Goal: Task Accomplishment & Management: Complete application form

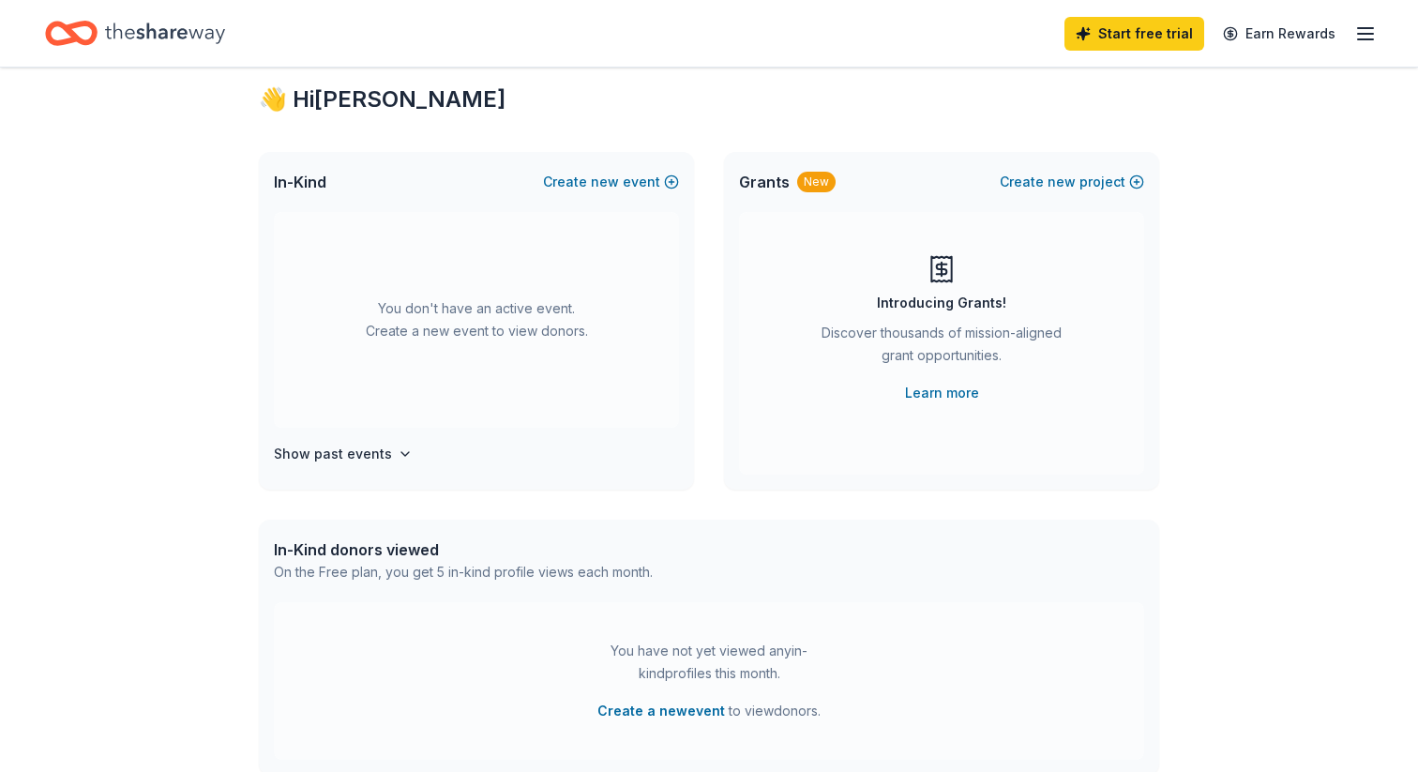
scroll to position [45, 0]
click at [608, 174] on span "new" at bounding box center [605, 180] width 28 height 23
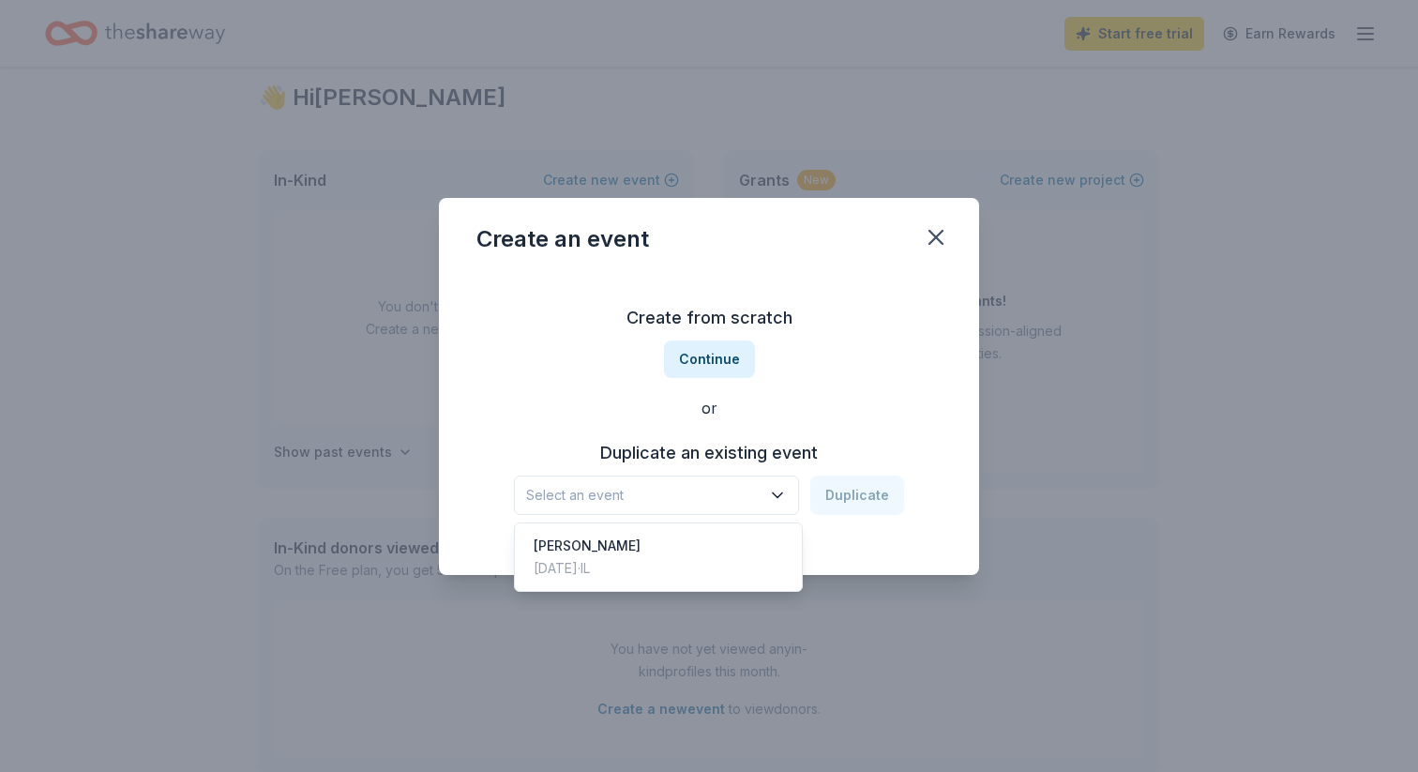
click at [720, 493] on span "Select an event" at bounding box center [643, 495] width 234 height 23
click at [666, 534] on div "Glo Bingo Mar 21, 2025 · IL" at bounding box center [657, 557] width 279 height 60
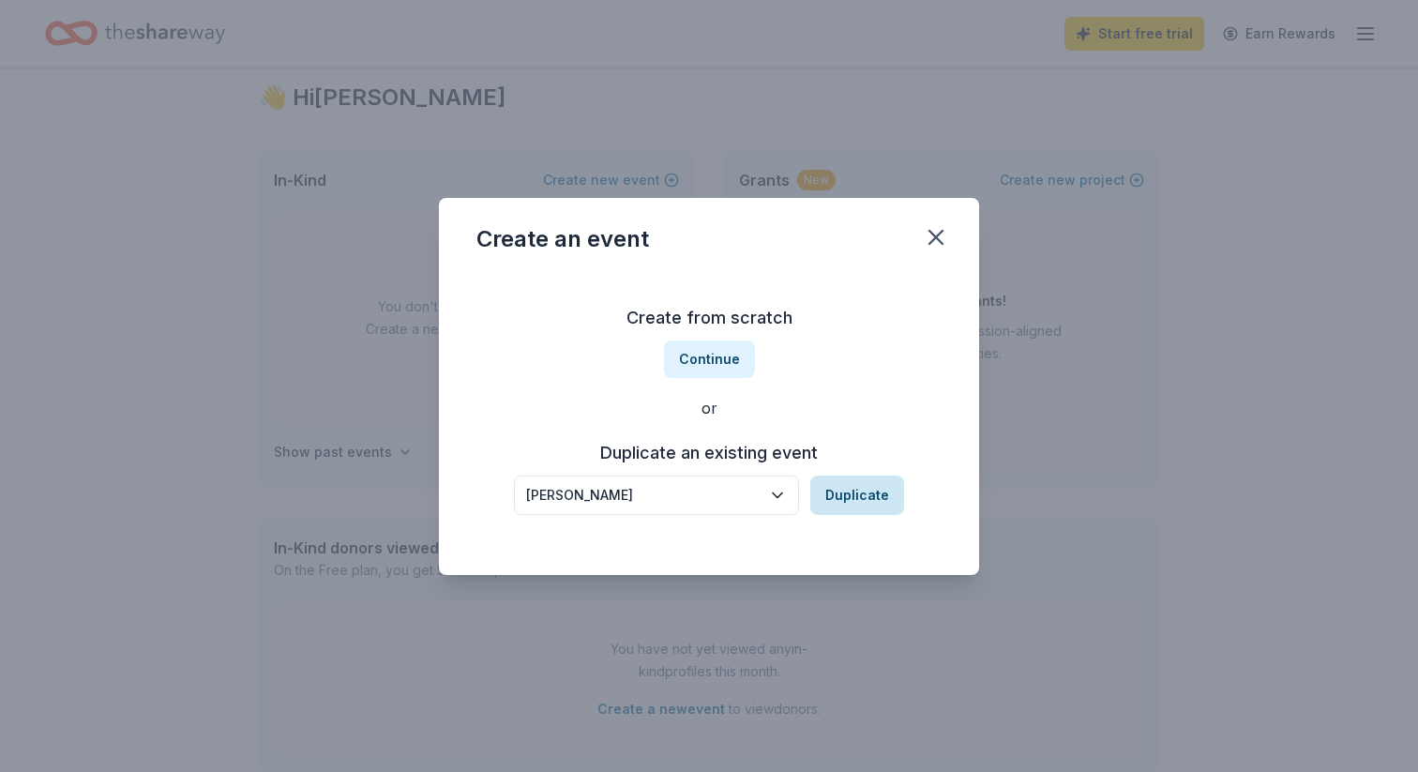
click at [843, 496] on button "Duplicate" at bounding box center [857, 494] width 94 height 39
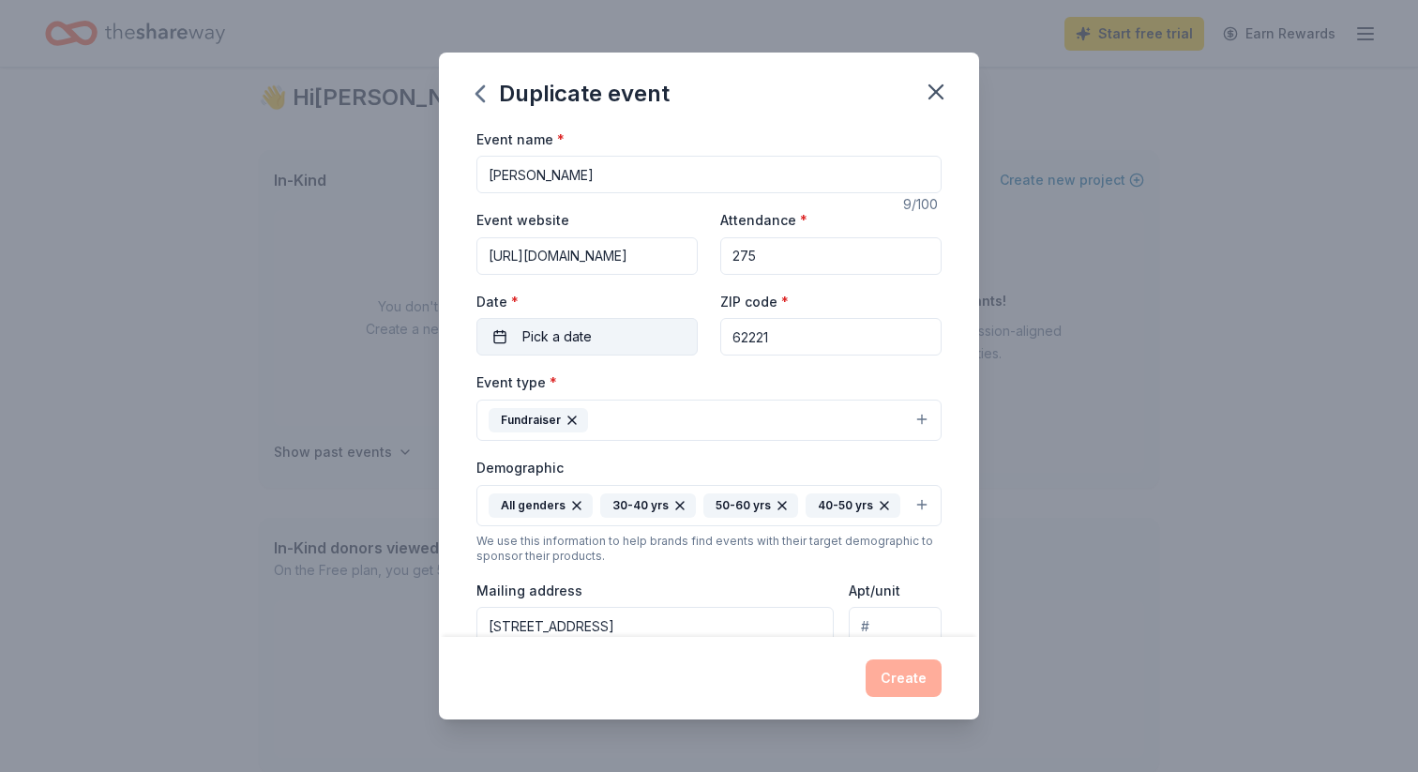
click at [647, 334] on button "Pick a date" at bounding box center [586, 337] width 221 height 38
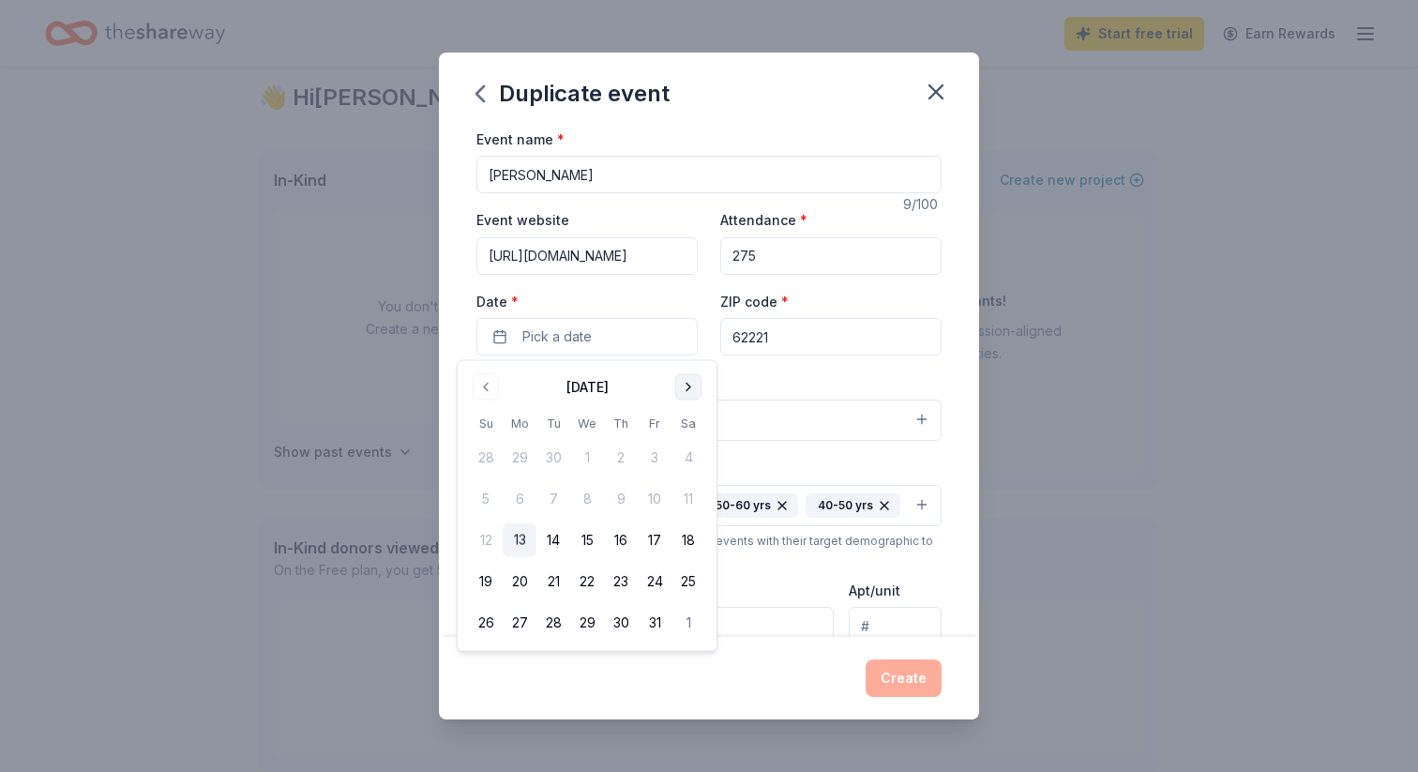
click at [678, 386] on button "Go to next month" at bounding box center [688, 387] width 26 height 26
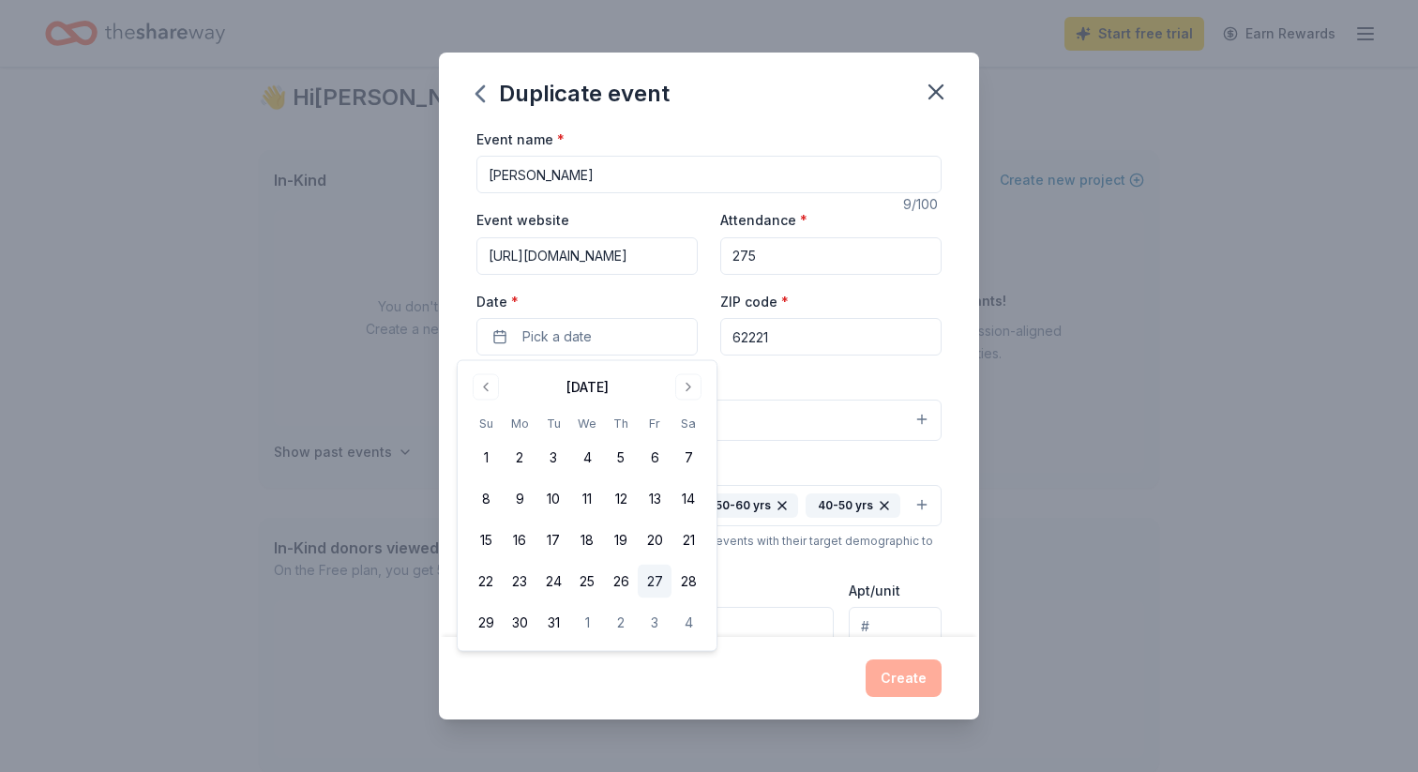
click at [650, 566] on button "27" at bounding box center [655, 581] width 34 height 34
click at [852, 368] on div "Event name * Glo Bingo 9 /100 Event website https://www.facebook.com/share/1Env…" at bounding box center [708, 563] width 465 height 870
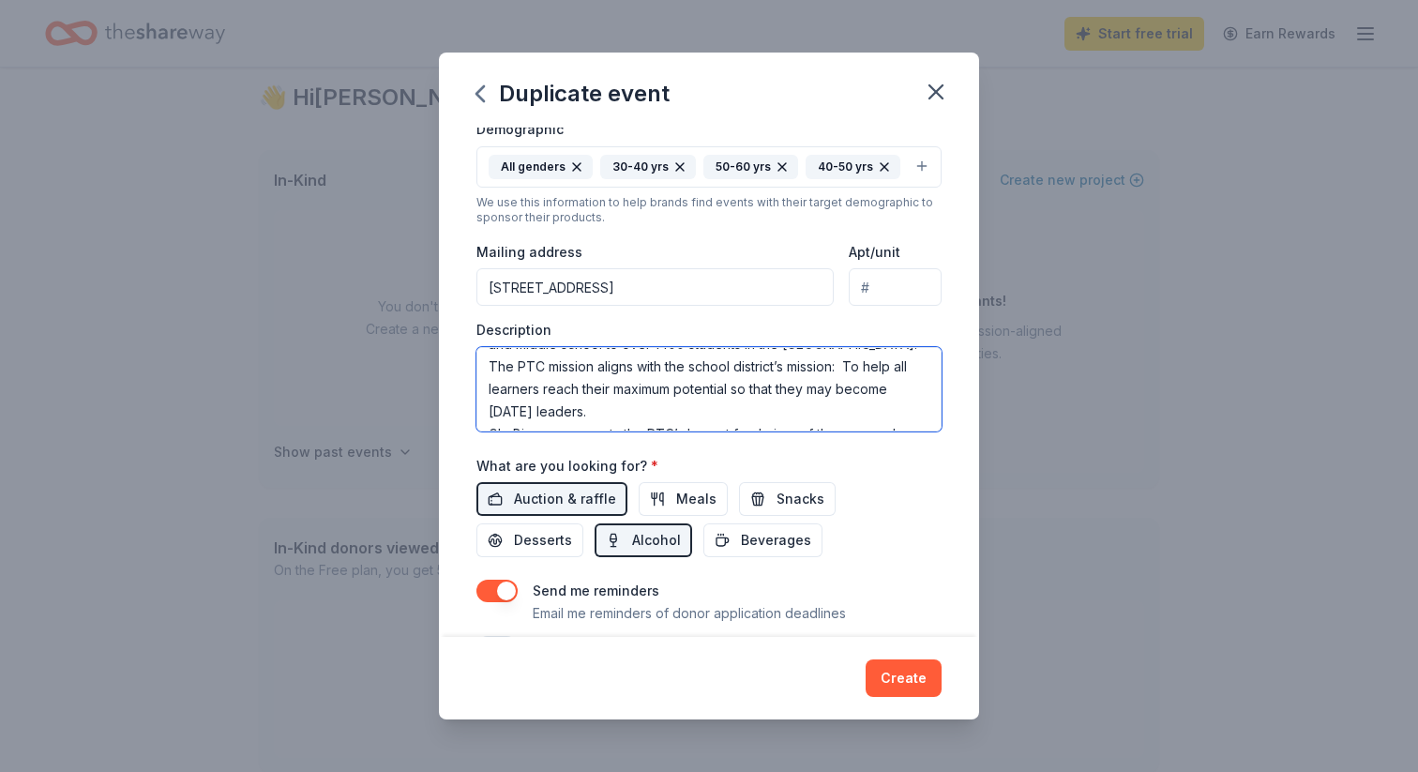
scroll to position [270, 0]
drag, startPoint x: 488, startPoint y: 363, endPoint x: 986, endPoint y: 505, distance: 517.9
click at [986, 505] on div "Duplicate event Event name * Glo Bingo 9 /100 Event website https://www.faceboo…" at bounding box center [709, 386] width 1418 height 772
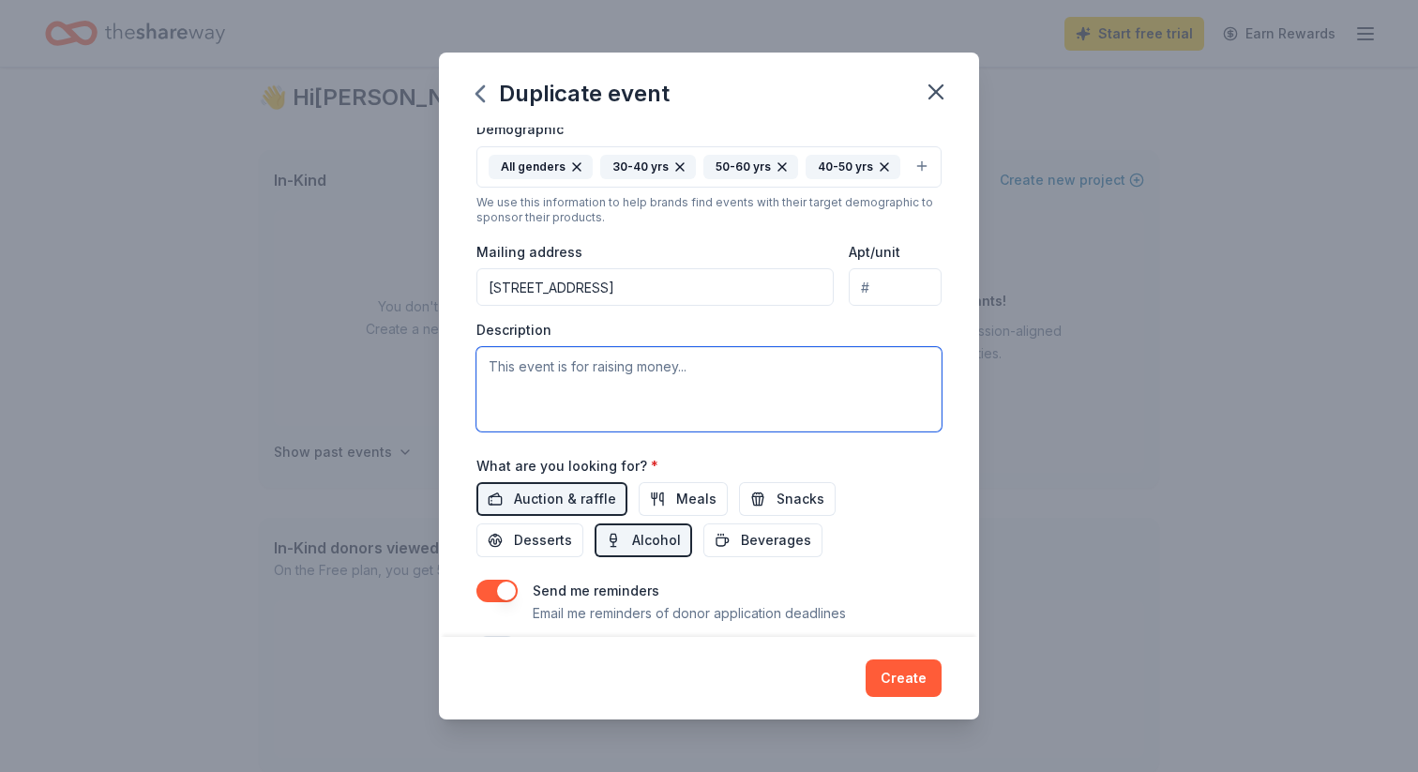
scroll to position [0, 0]
click at [684, 364] on textarea at bounding box center [708, 389] width 465 height 84
paste textarea "The Glo Bingo and Auction is our largest annual fundraiser, held on March 27, 2…"
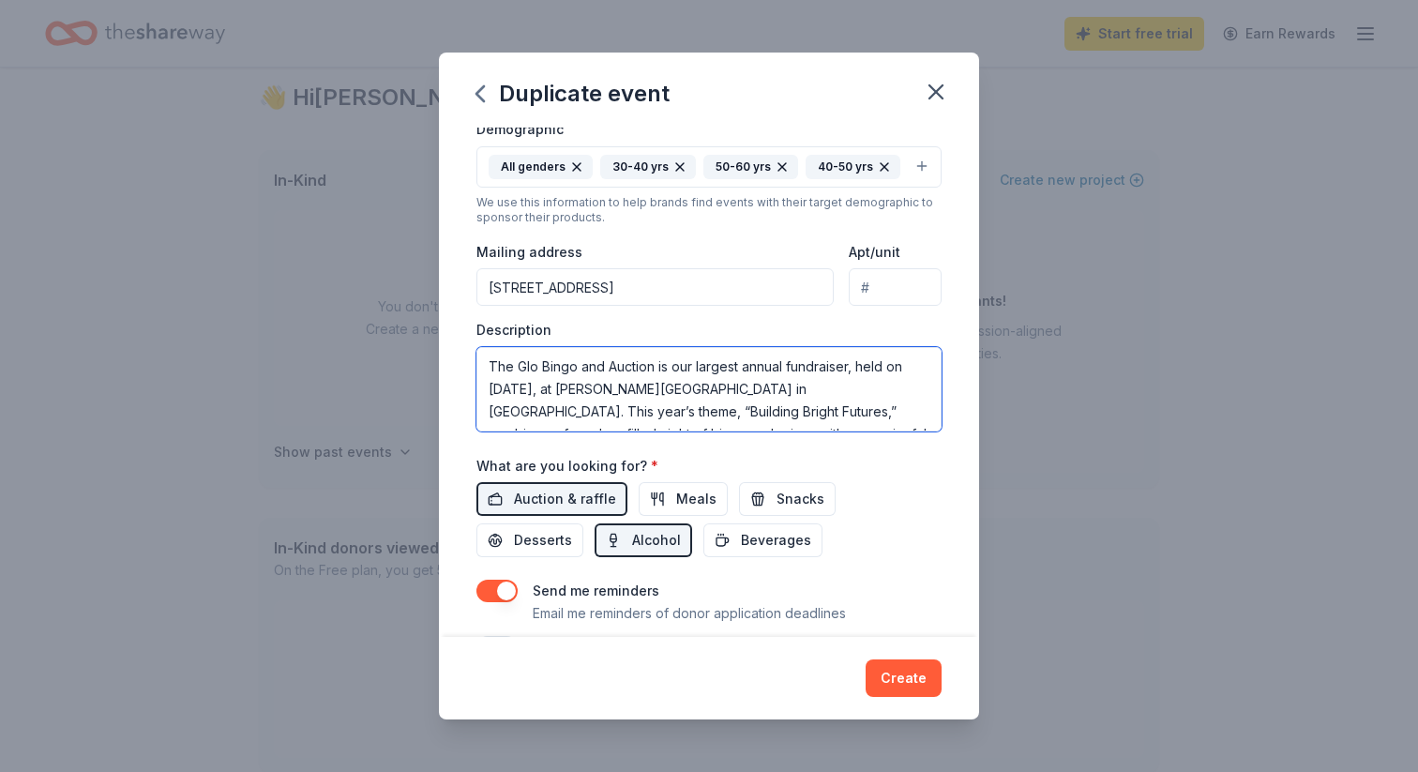
scroll to position [35, 0]
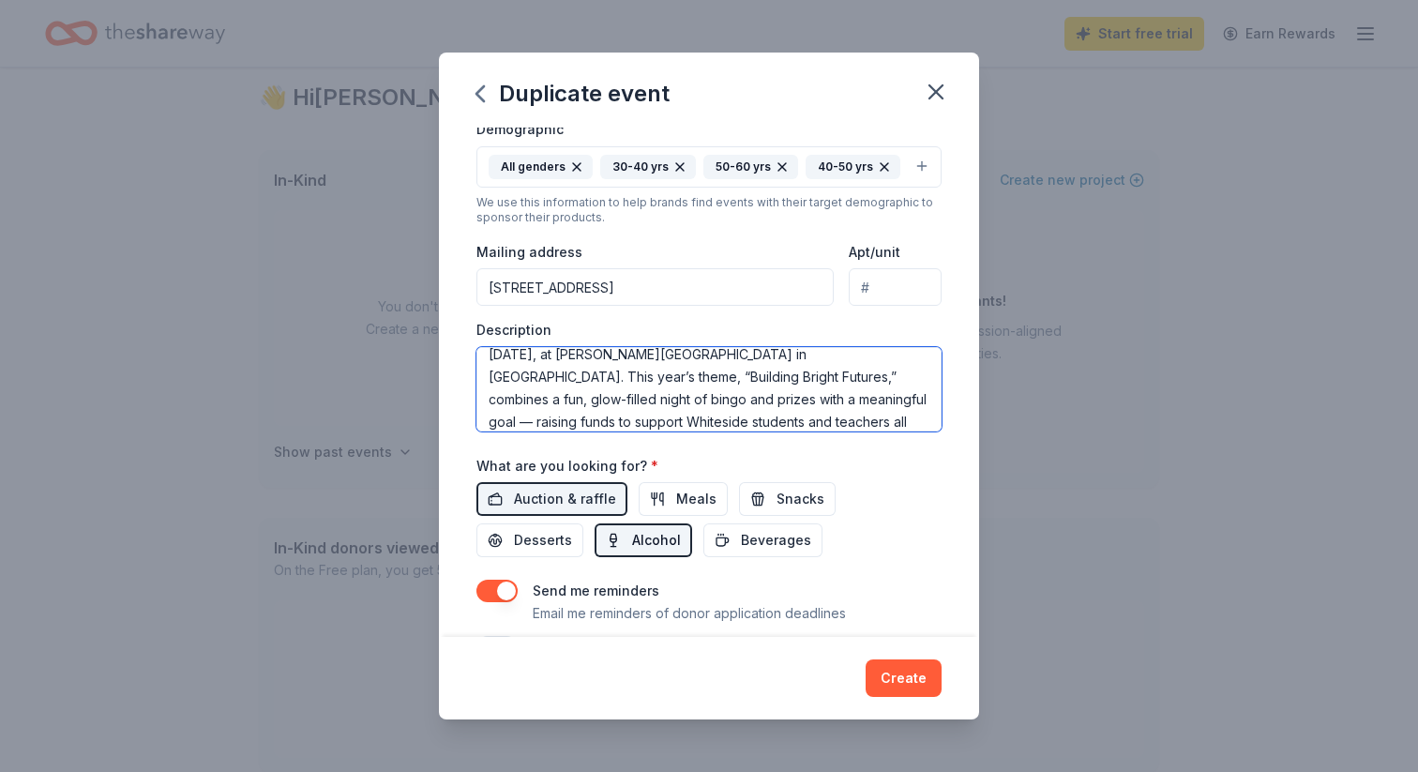
type textarea "The Glo Bingo and Auction is our largest annual fundraiser, held on March 27, 2…"
click at [632, 540] on span "Alcohol" at bounding box center [656, 540] width 49 height 23
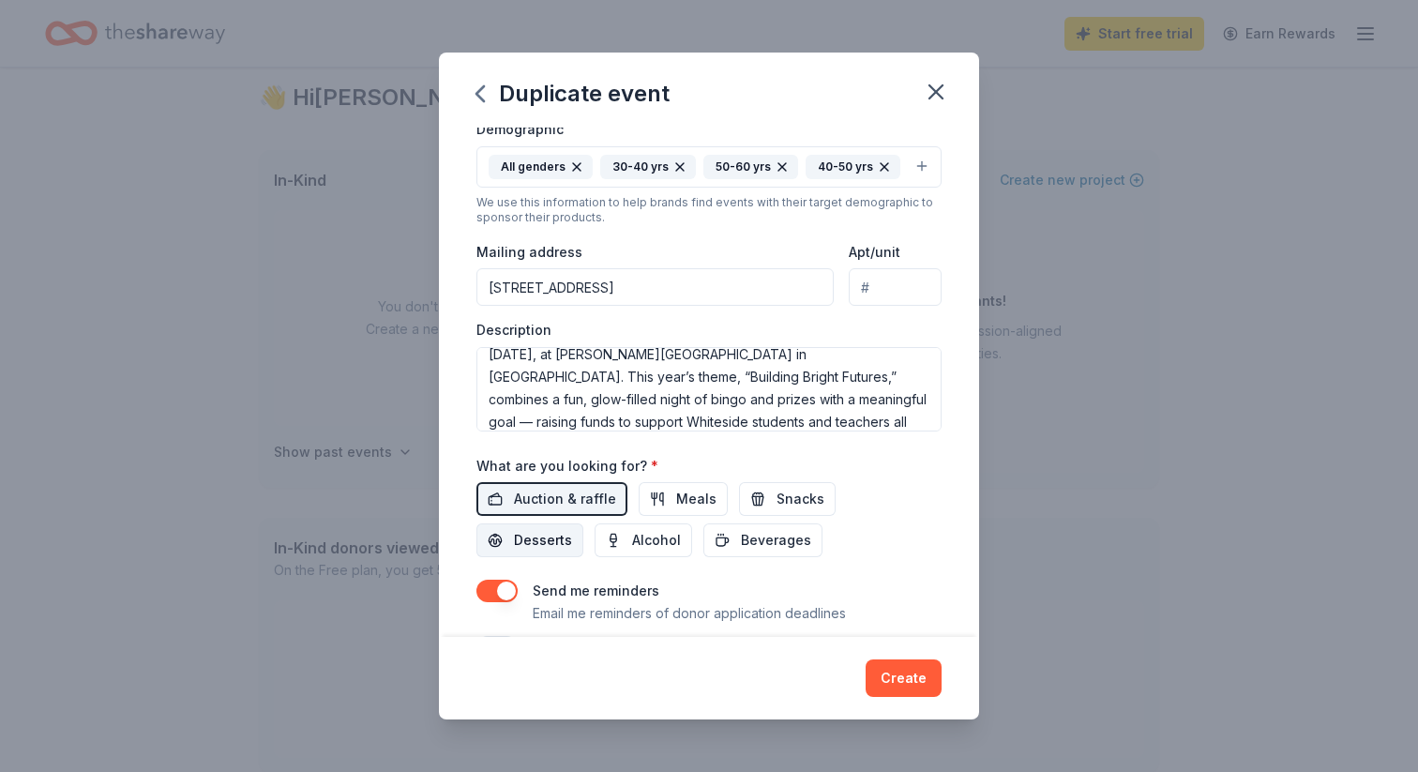
click at [572, 529] on span "Desserts" at bounding box center [543, 540] width 58 height 23
click at [910, 682] on button "Create" at bounding box center [903, 678] width 76 height 38
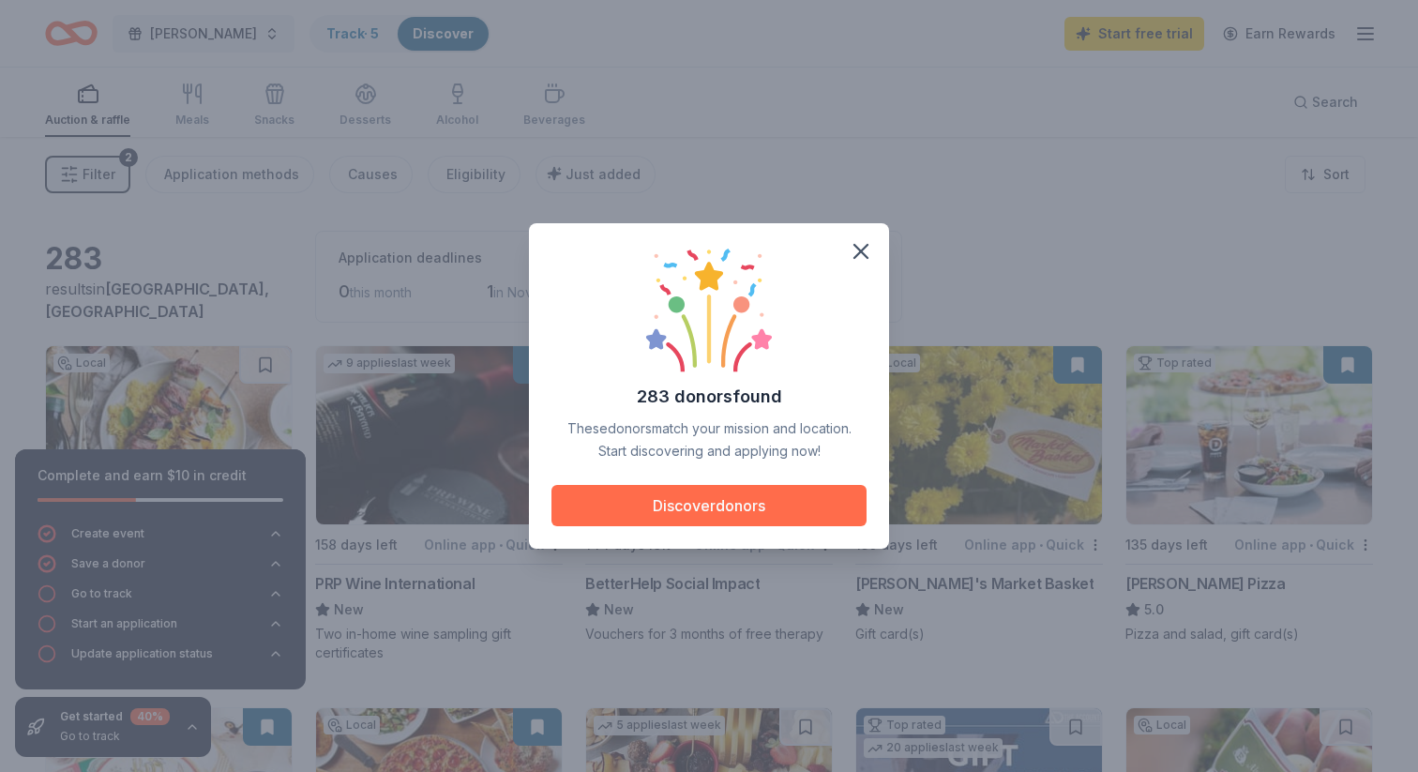
click at [805, 503] on button "Discover donors" at bounding box center [708, 505] width 315 height 41
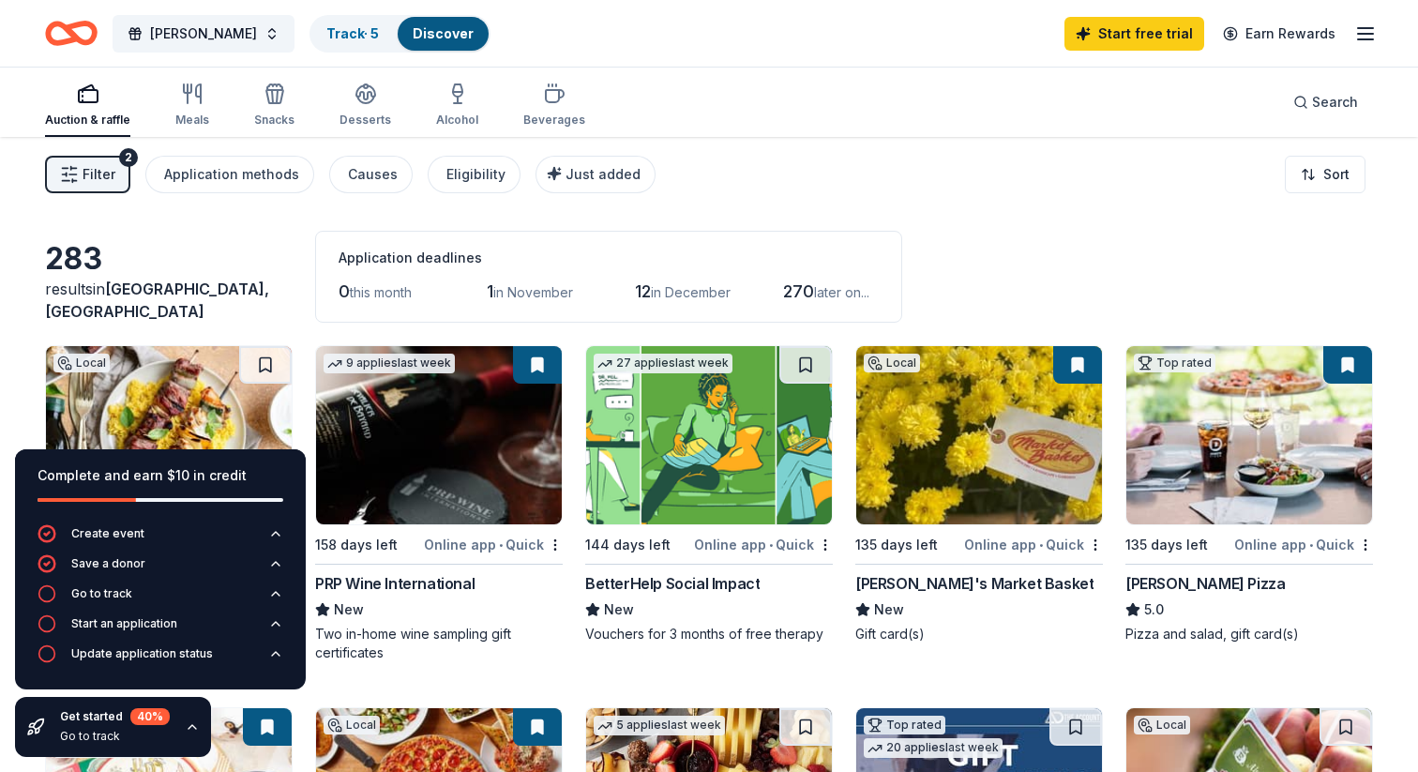
click at [985, 262] on div "283 results in Belleville, IL Application deadlines 0 this month 1 in November …" at bounding box center [709, 277] width 1328 height 92
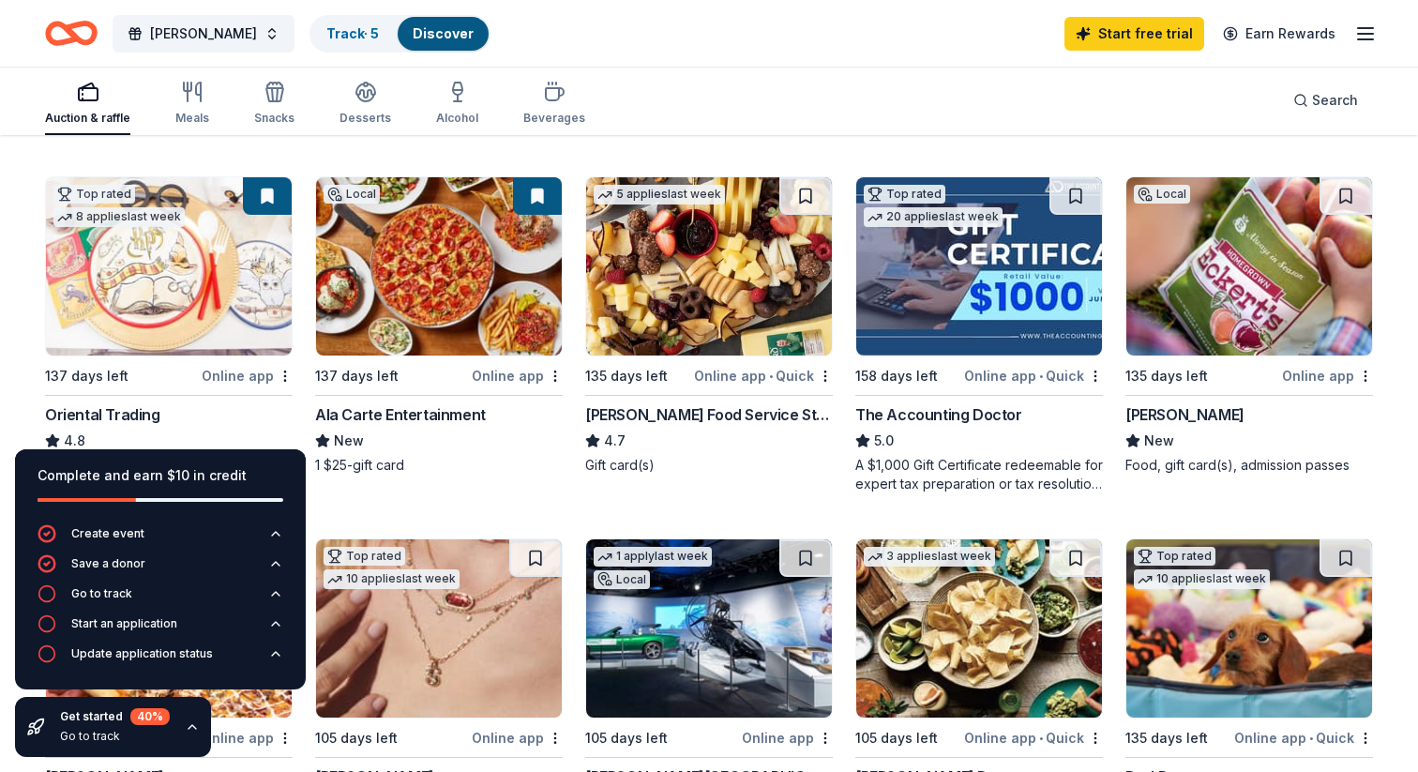
scroll to position [551, 0]
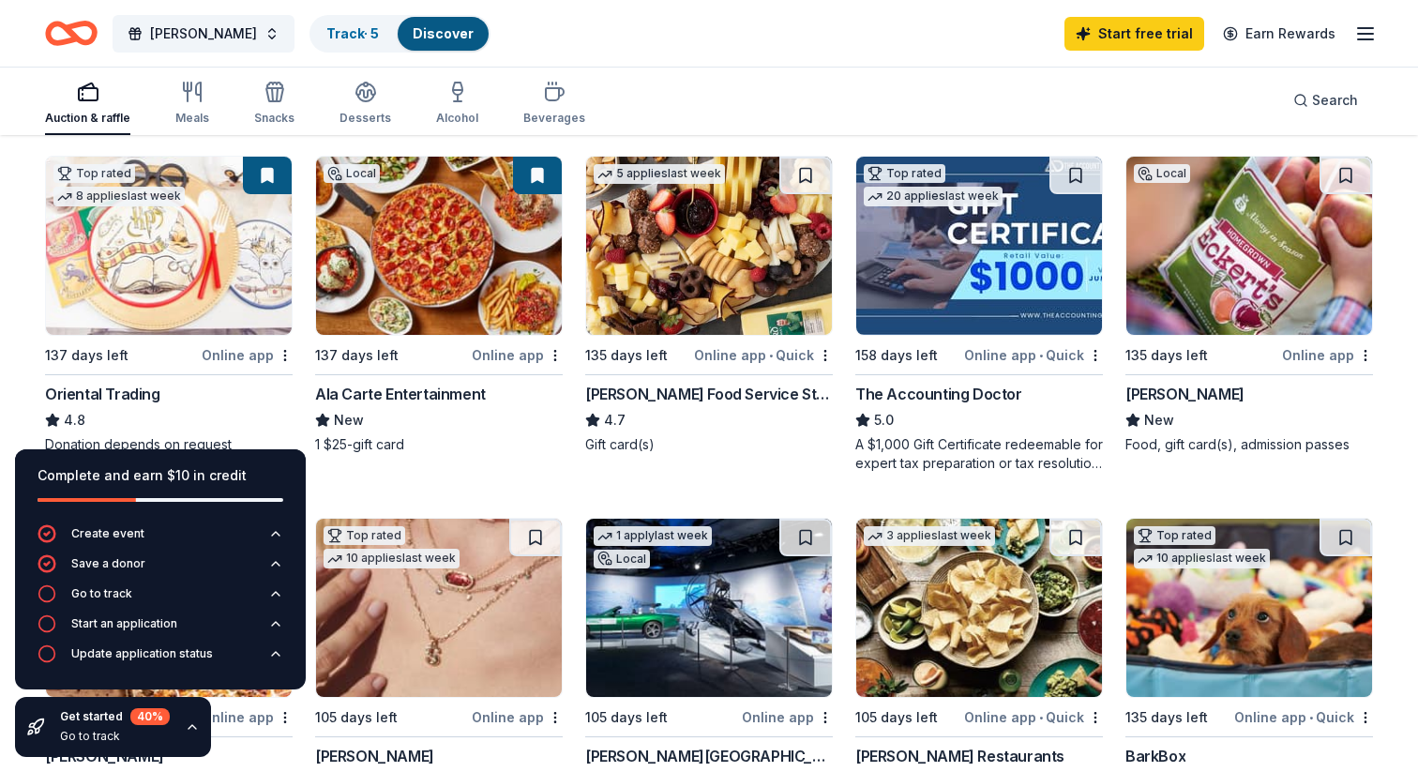
click at [1303, 353] on div "Online app" at bounding box center [1327, 354] width 91 height 23
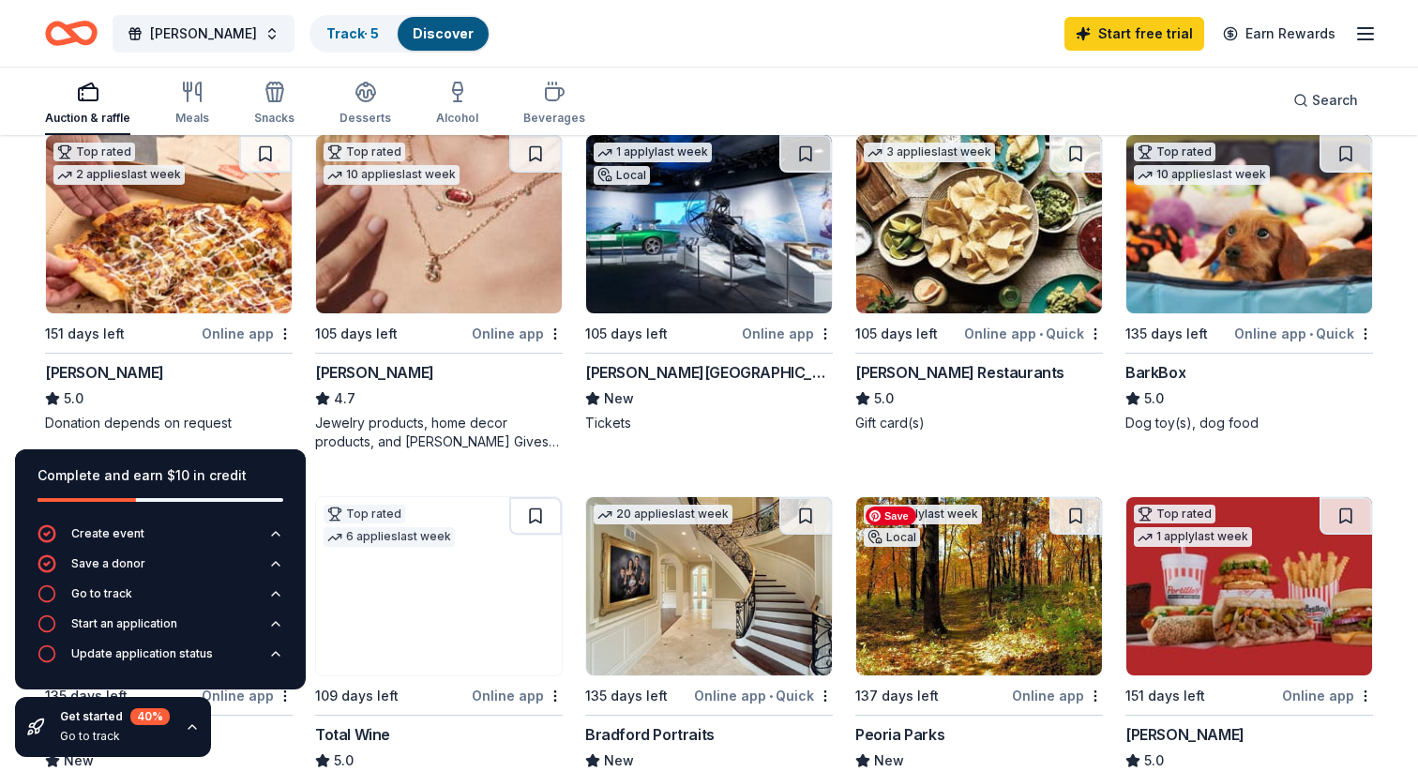
scroll to position [931, 0]
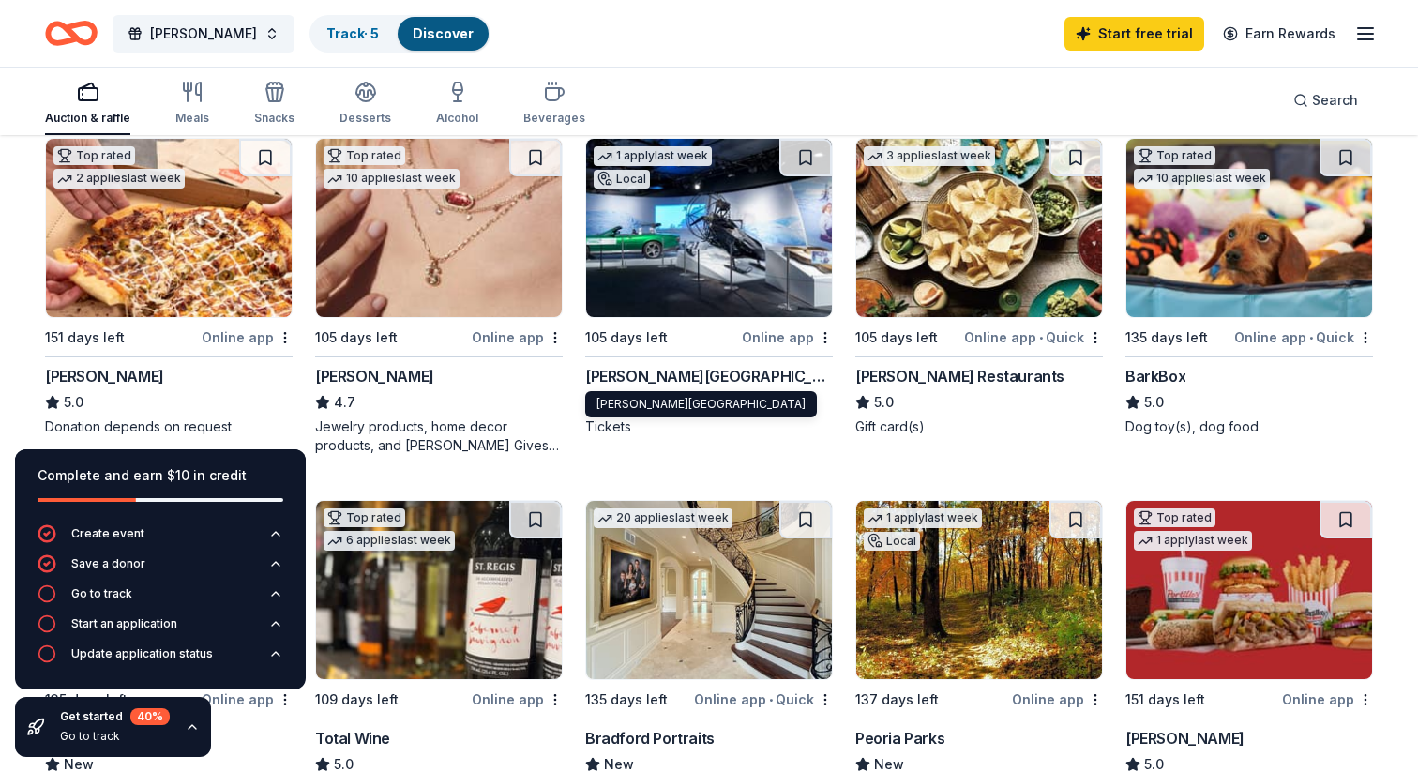
click at [676, 373] on div "Griffin Museum of Science and Industry" at bounding box center [709, 376] width 248 height 23
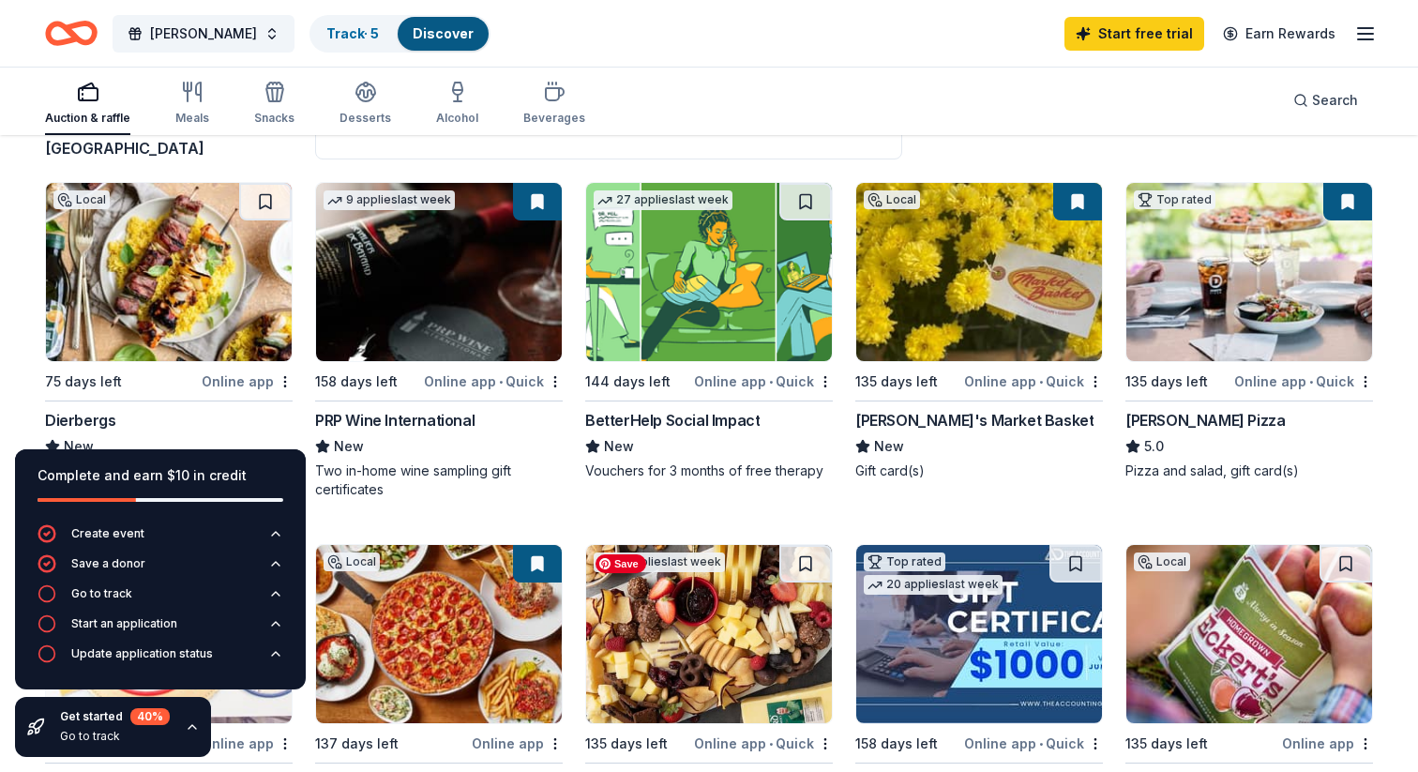
scroll to position [152, 0]
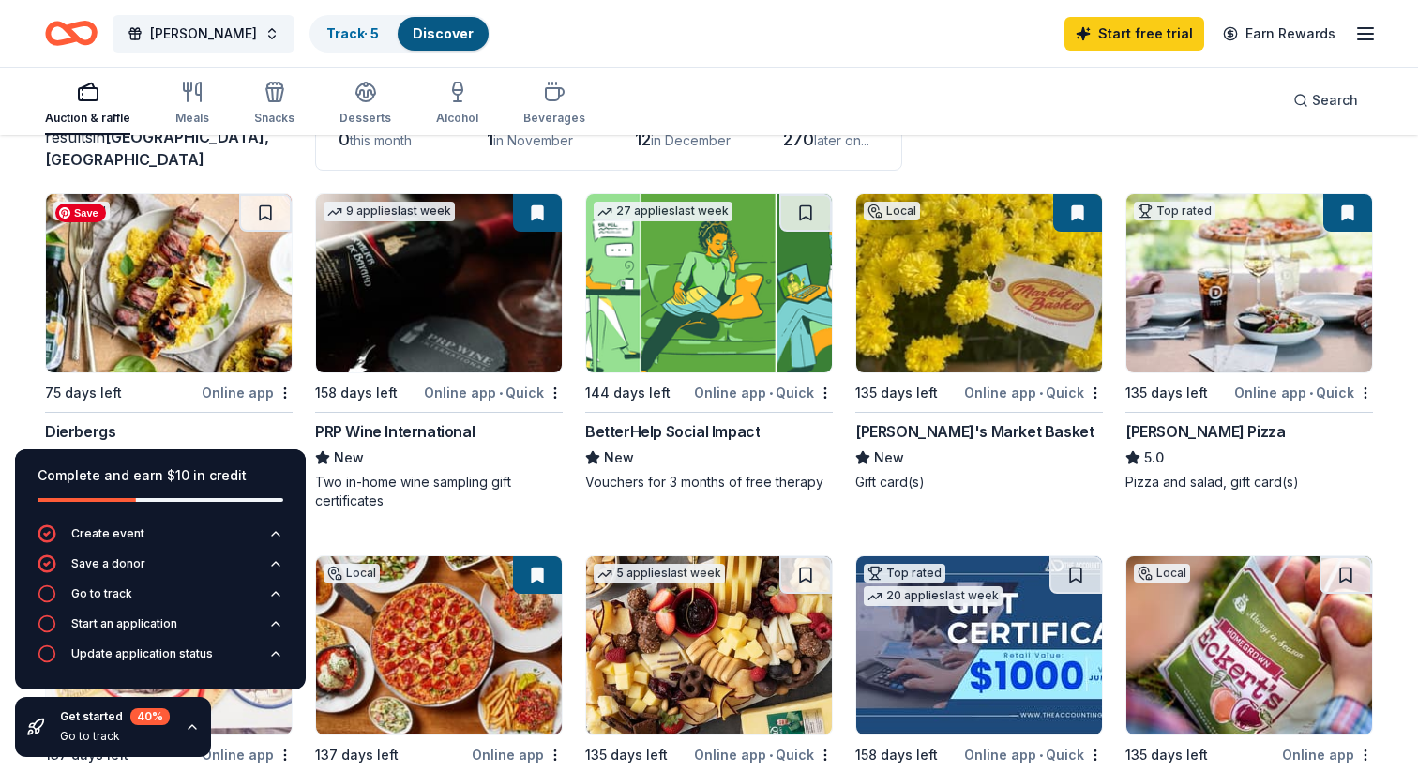
click at [230, 300] on img at bounding box center [169, 283] width 246 height 178
click at [1011, 322] on img at bounding box center [979, 283] width 246 height 178
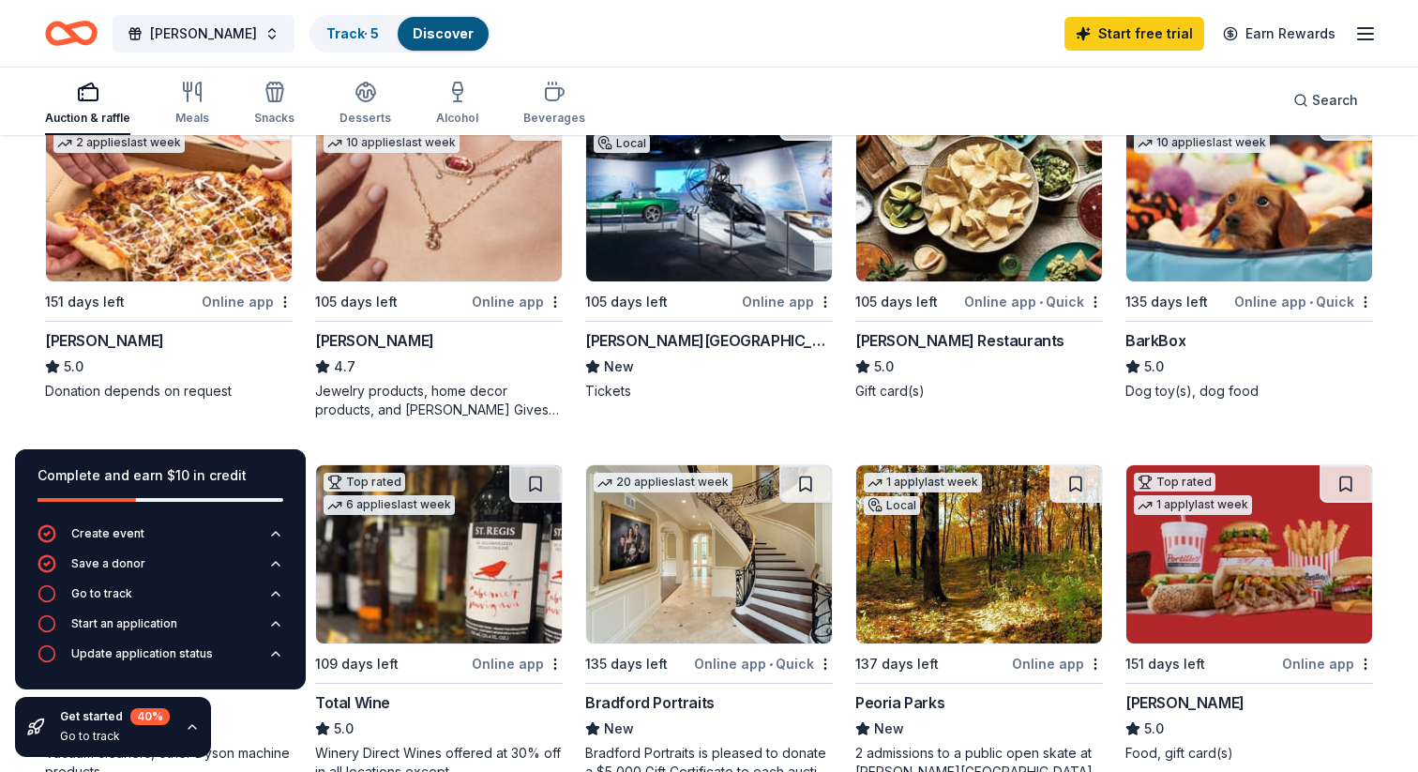
scroll to position [970, 0]
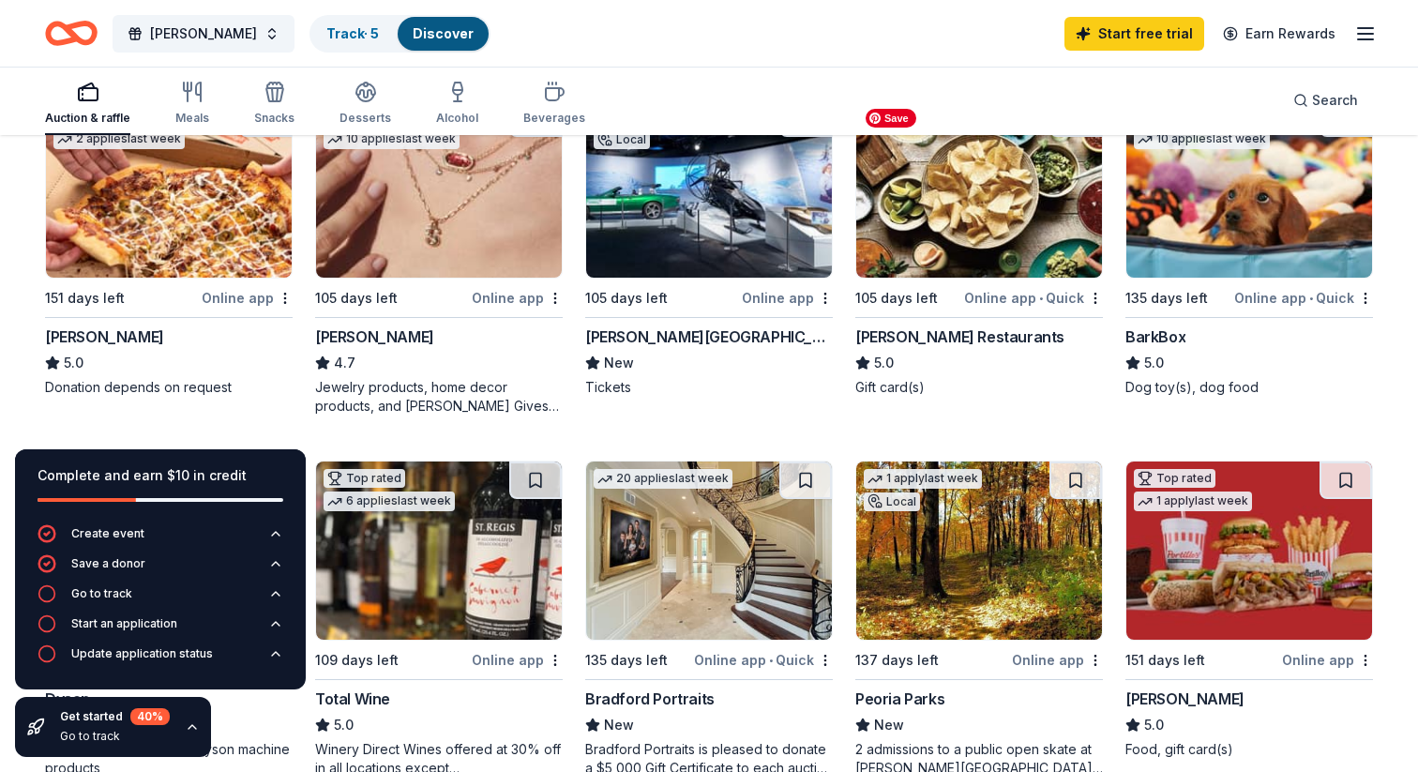
click at [971, 244] on img at bounding box center [979, 188] width 246 height 178
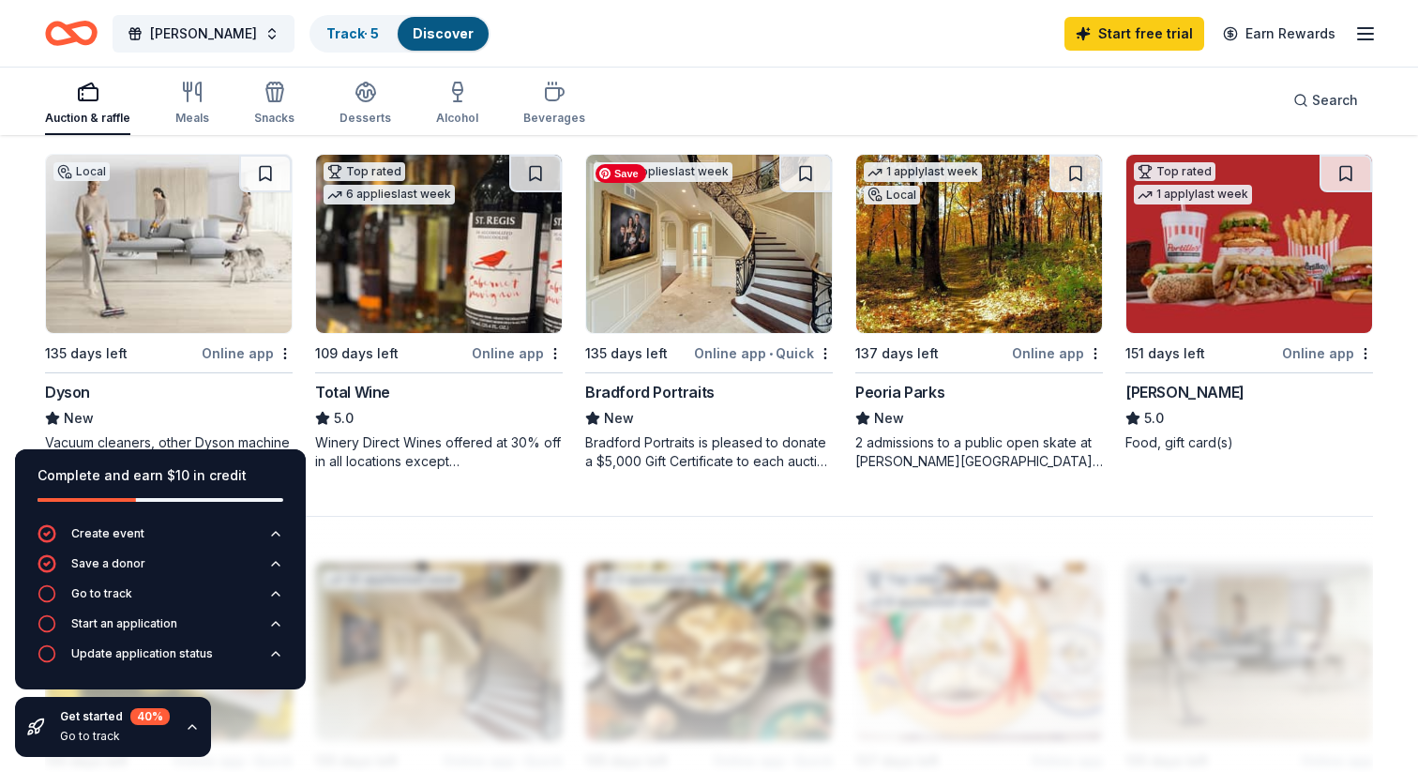
scroll to position [1282, 0]
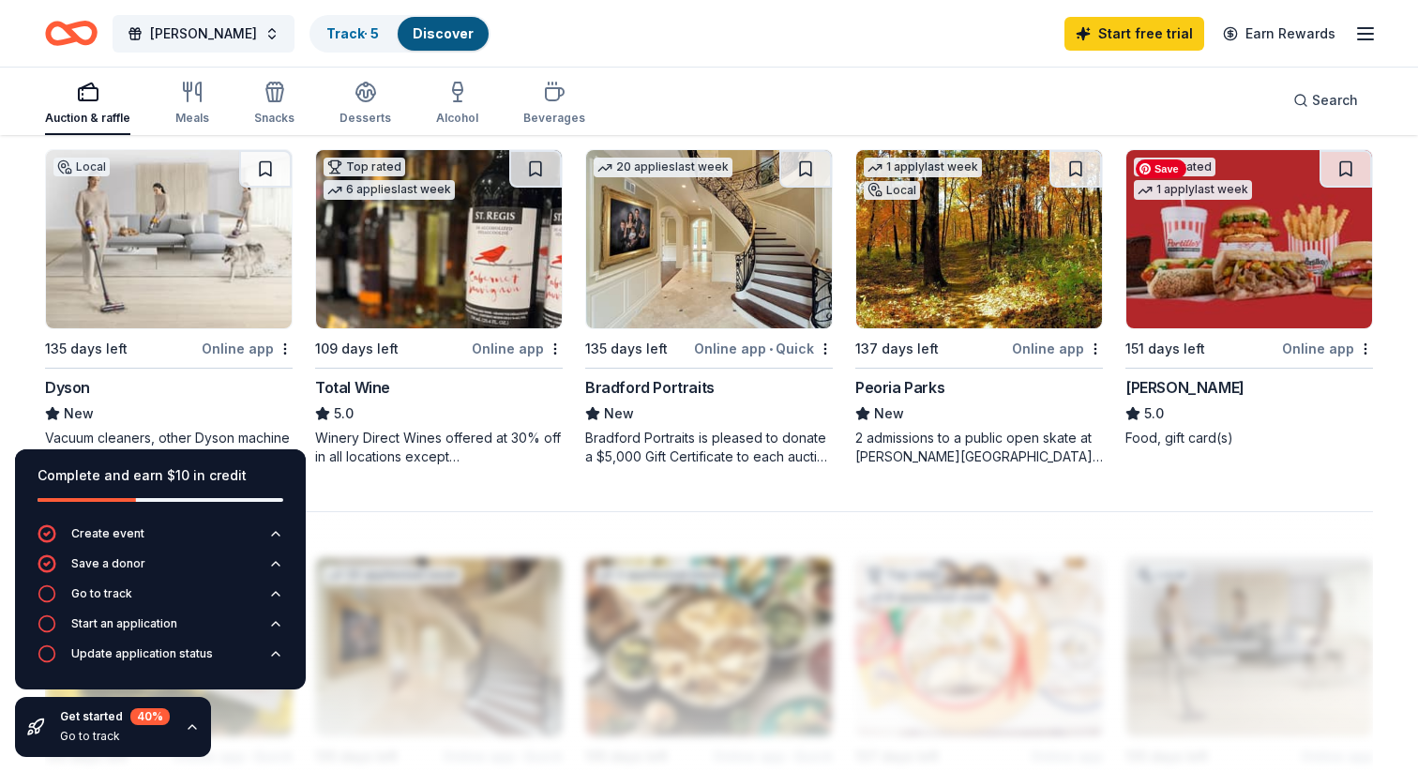
click at [1241, 243] on img at bounding box center [1249, 239] width 246 height 178
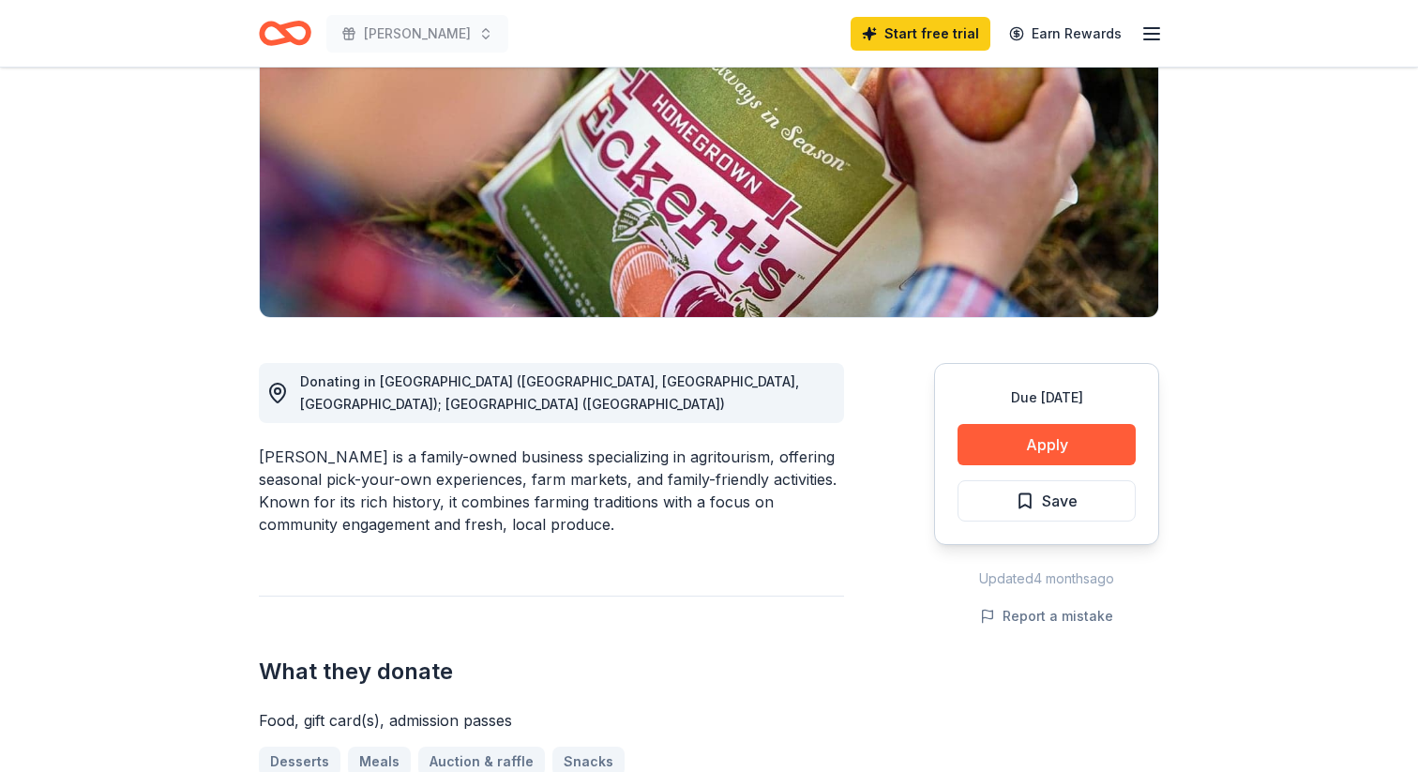
scroll to position [255, 0]
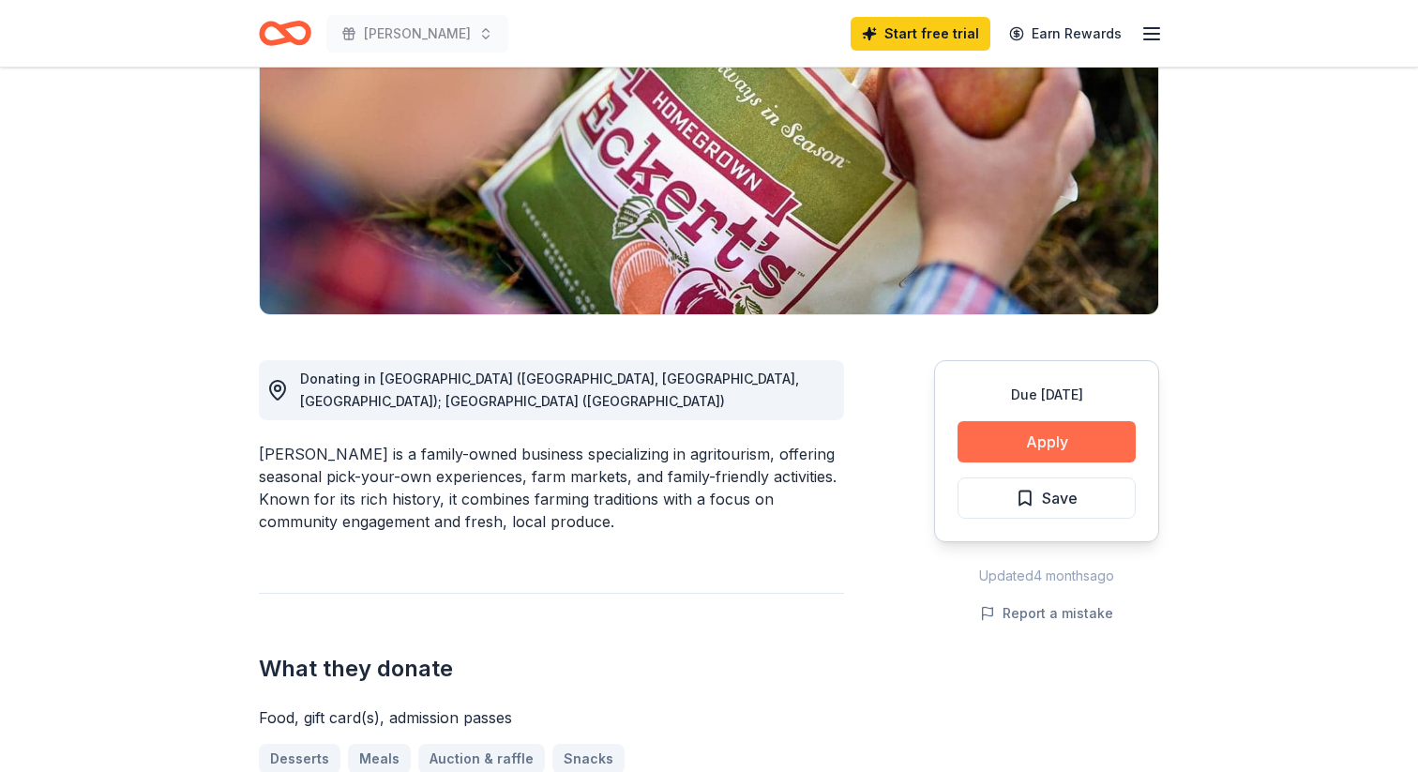
click at [1016, 446] on button "Apply" at bounding box center [1046, 441] width 178 height 41
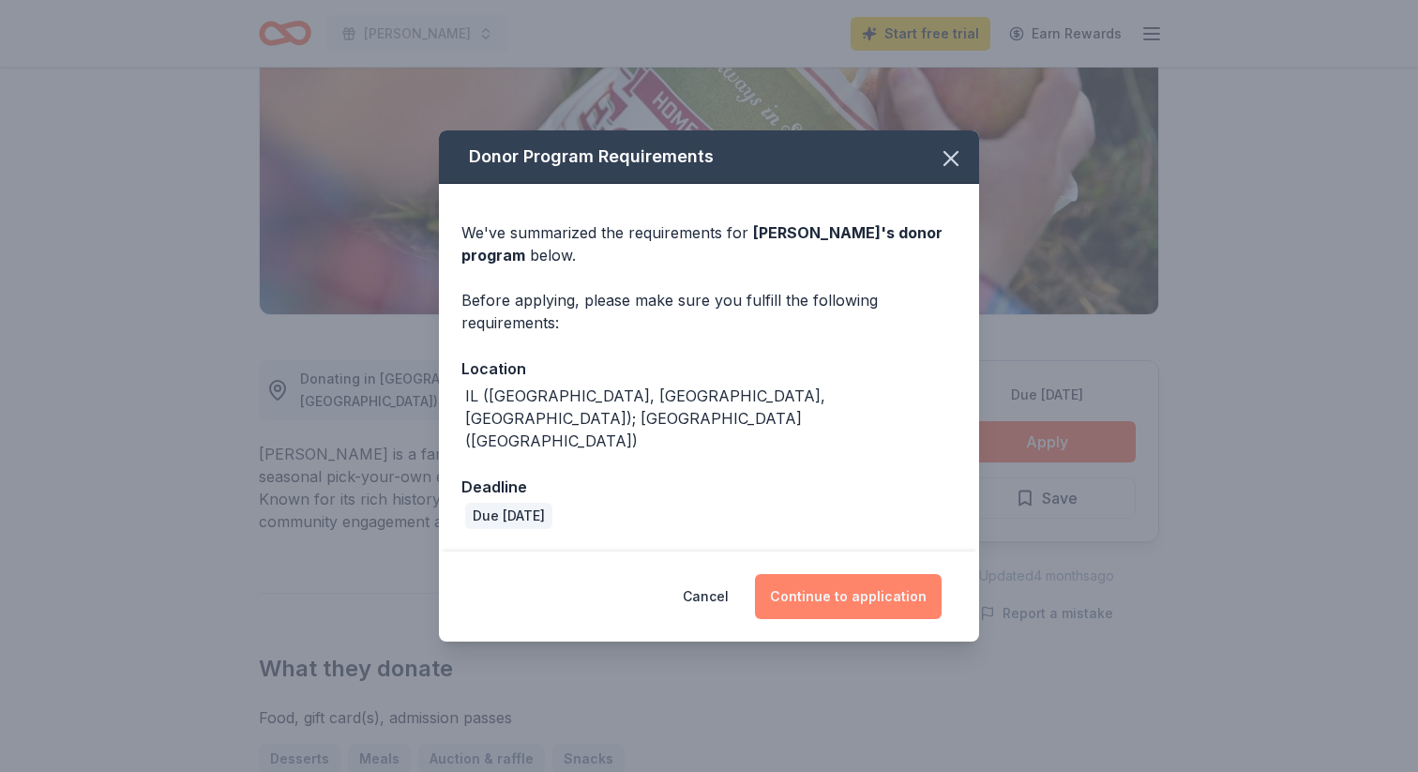
click at [824, 579] on button "Continue to application" at bounding box center [848, 596] width 187 height 45
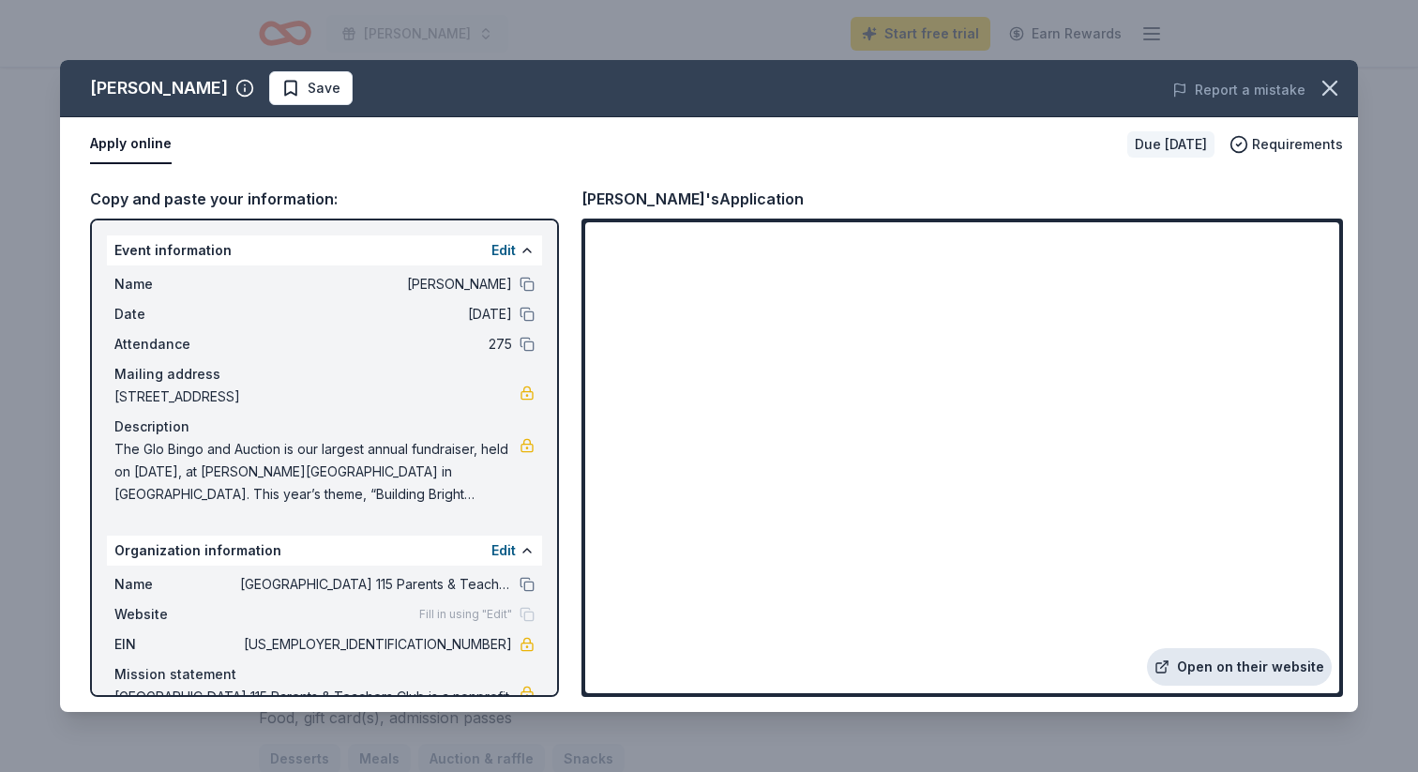
click at [1208, 668] on link "Open on their website" at bounding box center [1239, 667] width 185 height 38
click at [1335, 86] on icon "button" at bounding box center [1329, 88] width 26 height 26
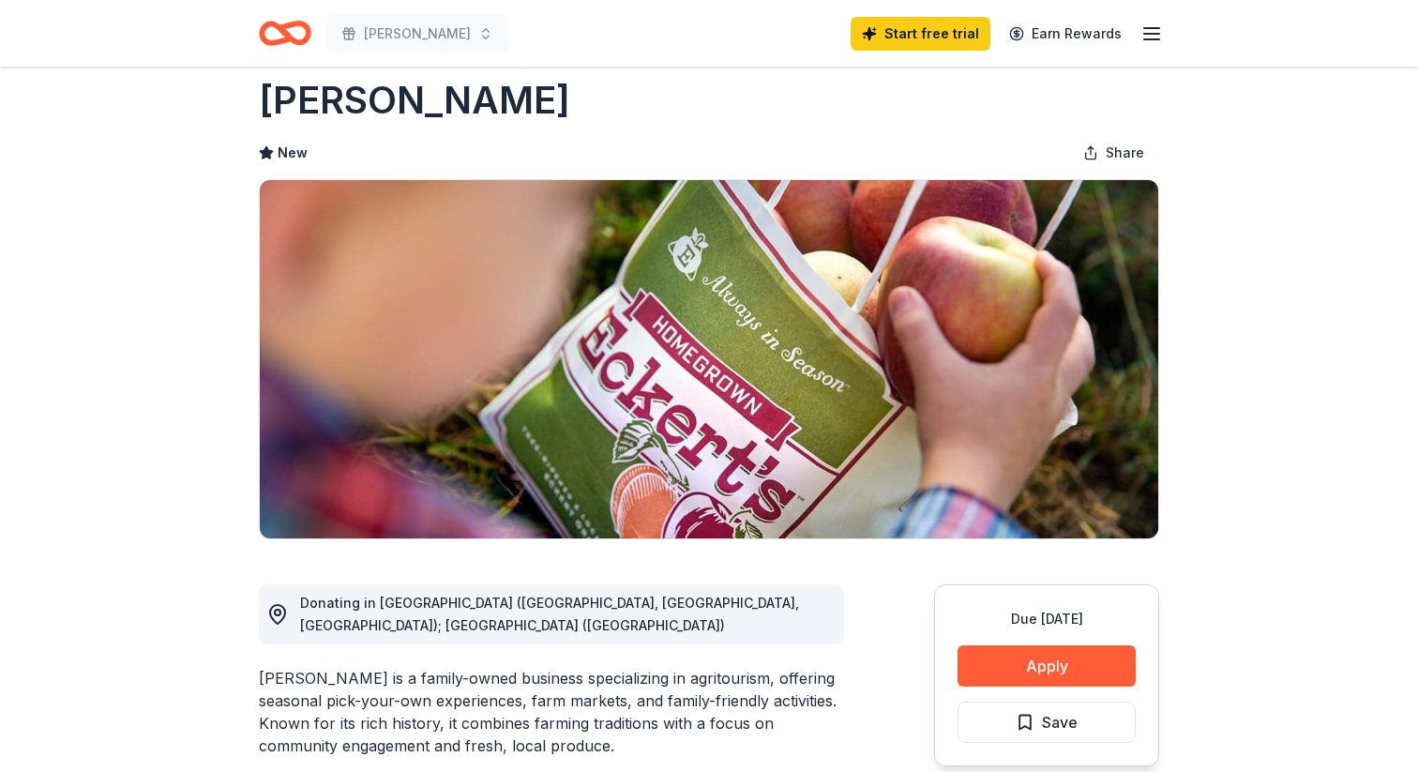
scroll to position [0, 0]
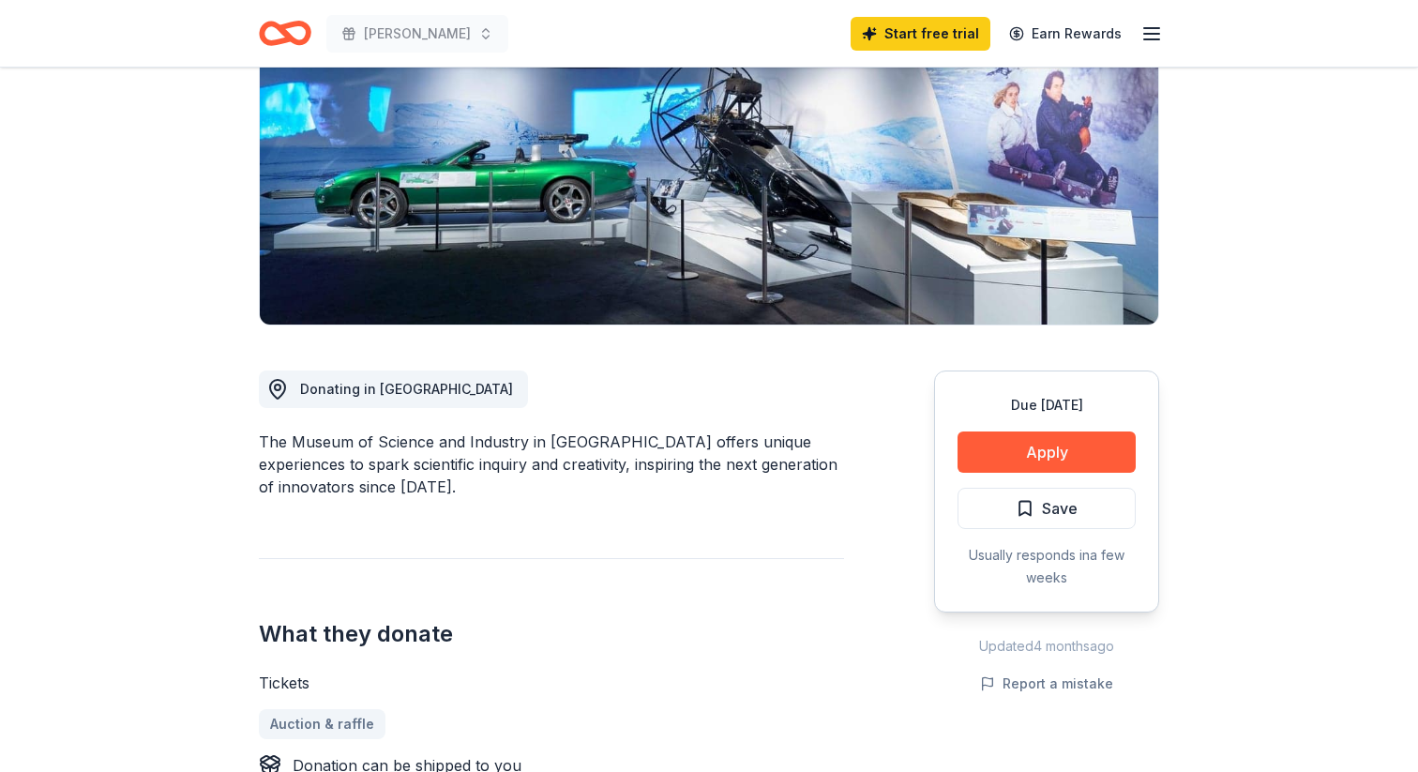
scroll to position [247, 0]
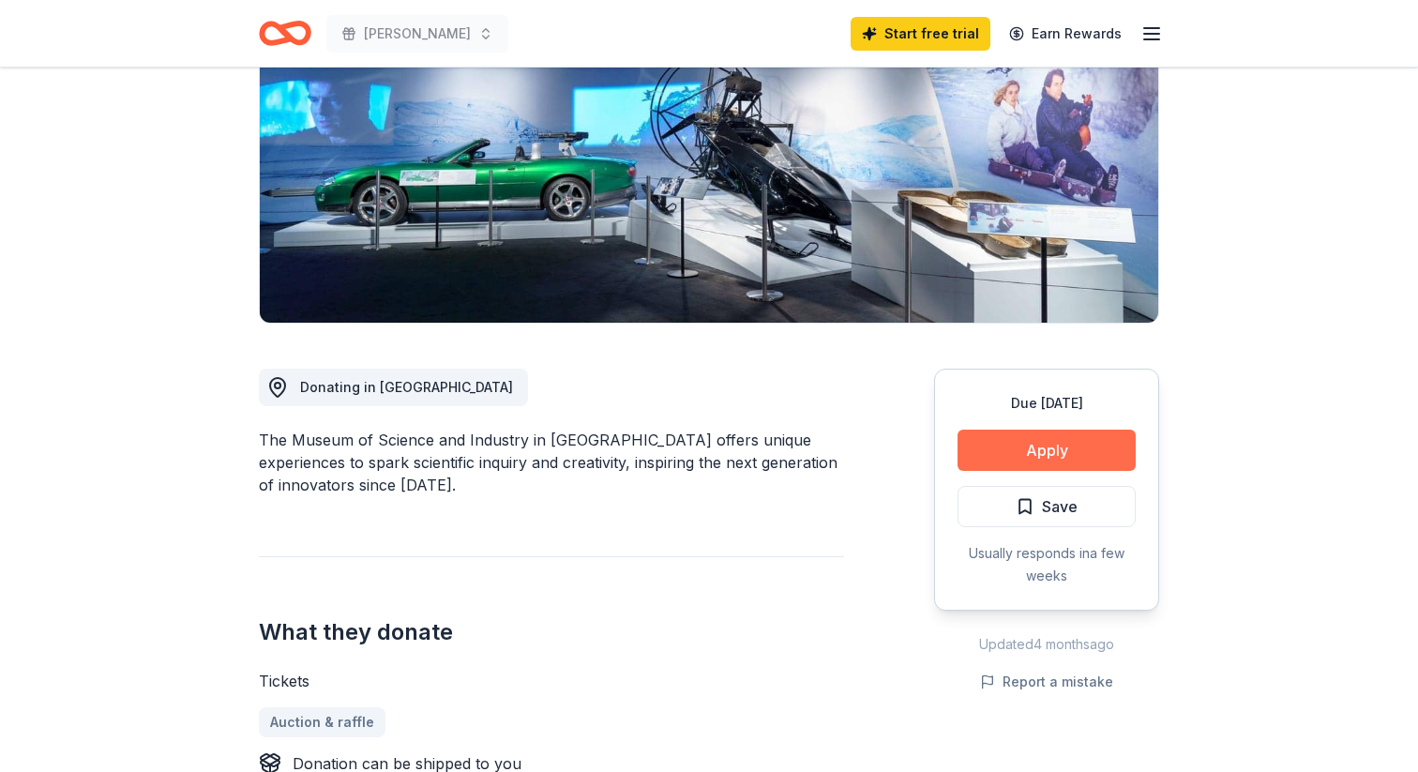
click at [1087, 440] on button "Apply" at bounding box center [1046, 449] width 178 height 41
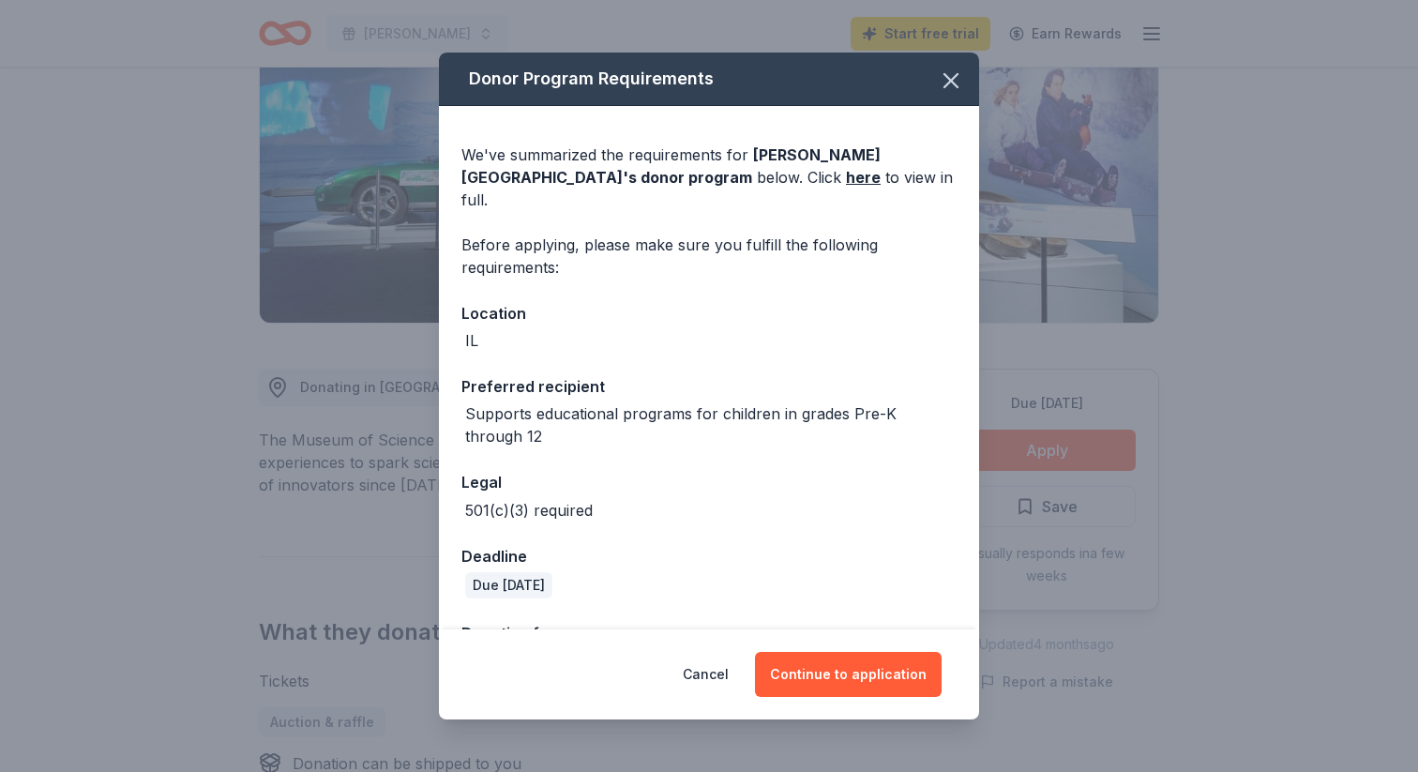
scroll to position [42, 0]
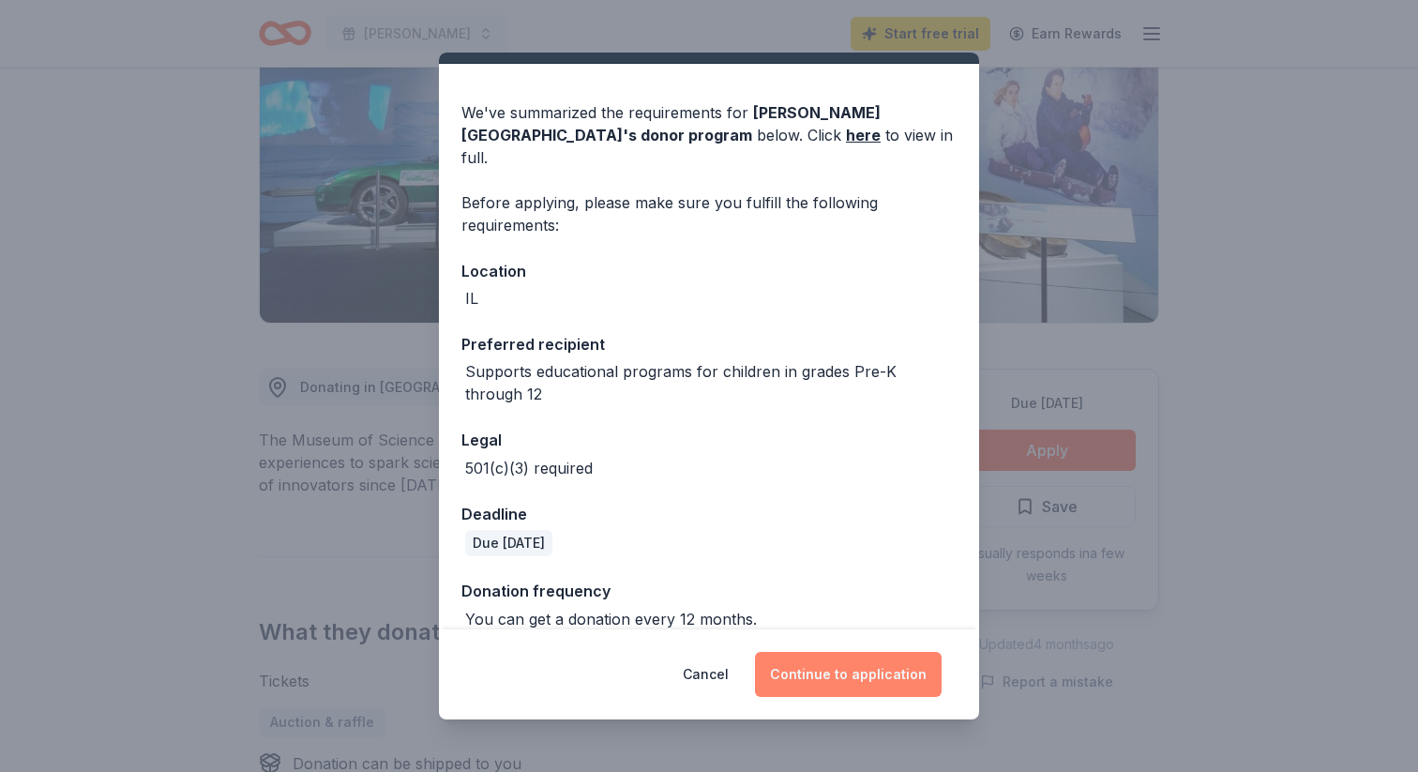
click at [865, 678] on button "Continue to application" at bounding box center [848, 674] width 187 height 45
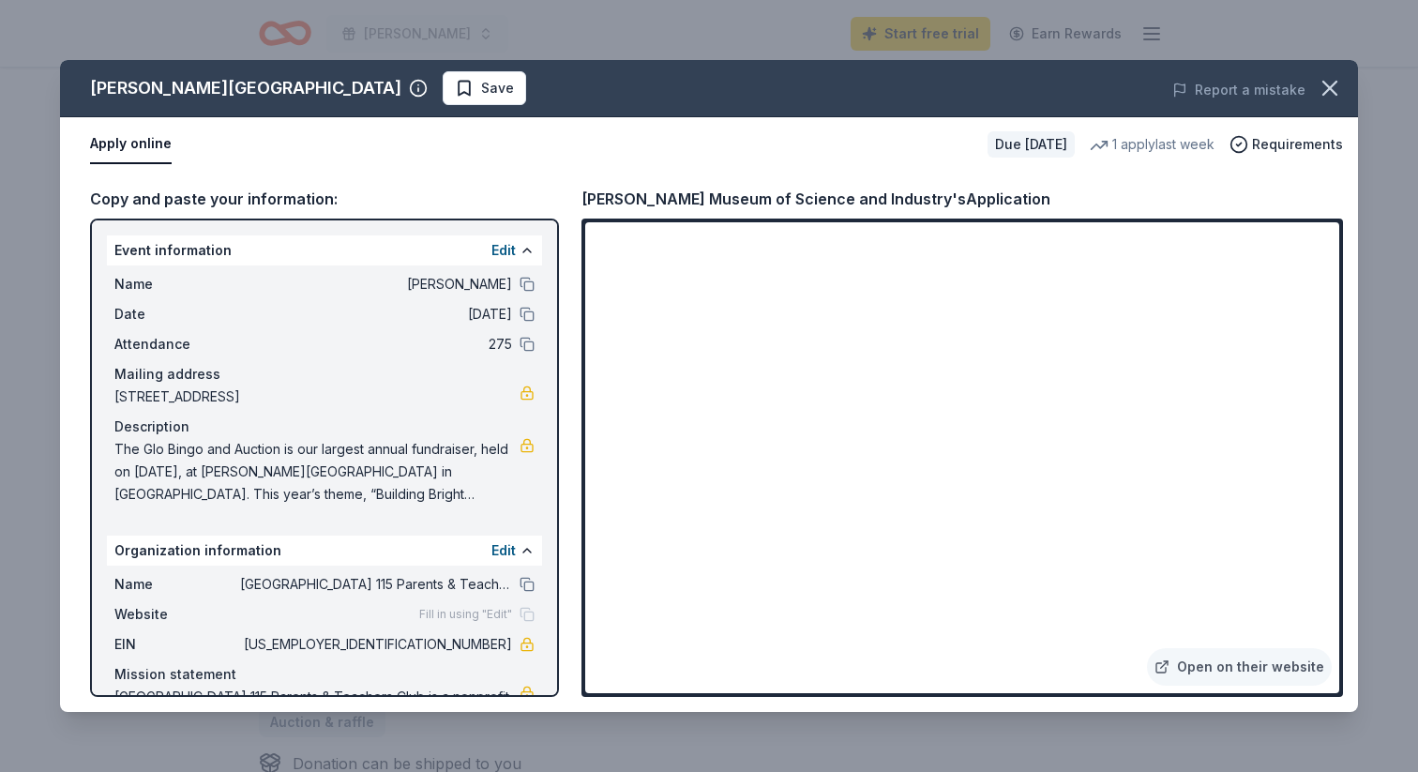
scroll to position [81, 0]
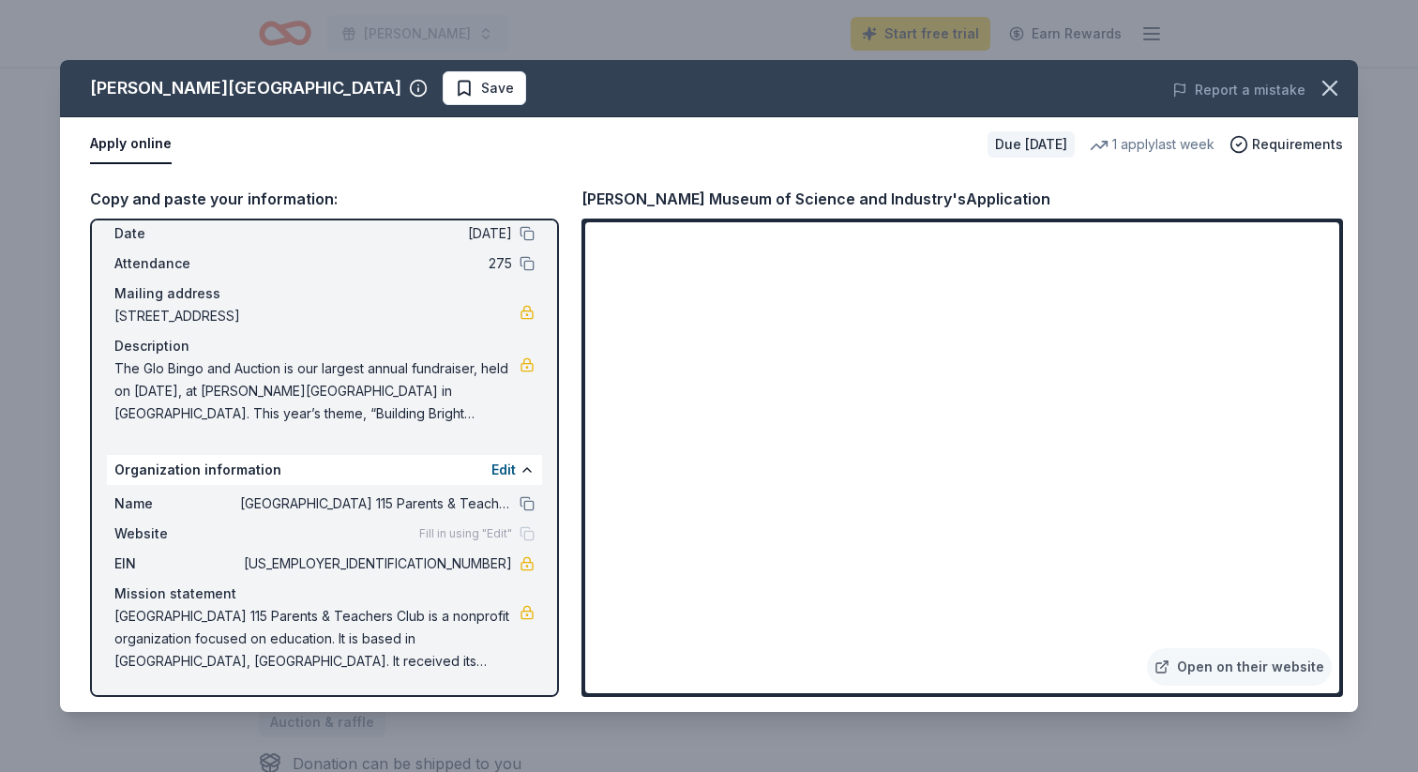
drag, startPoint x: 439, startPoint y: 656, endPoint x: 138, endPoint y: 615, distance: 303.8
click at [138, 616] on span "Whiteside School District 115 Parents & Teachers Club is a nonprofit organizati…" at bounding box center [316, 639] width 405 height 68
click at [109, 618] on div "Name Whiteside School District 115 Parents & Teachers Club Website Fill in usin…" at bounding box center [324, 582] width 435 height 195
click at [1212, 654] on link "Open on their website" at bounding box center [1239, 667] width 185 height 38
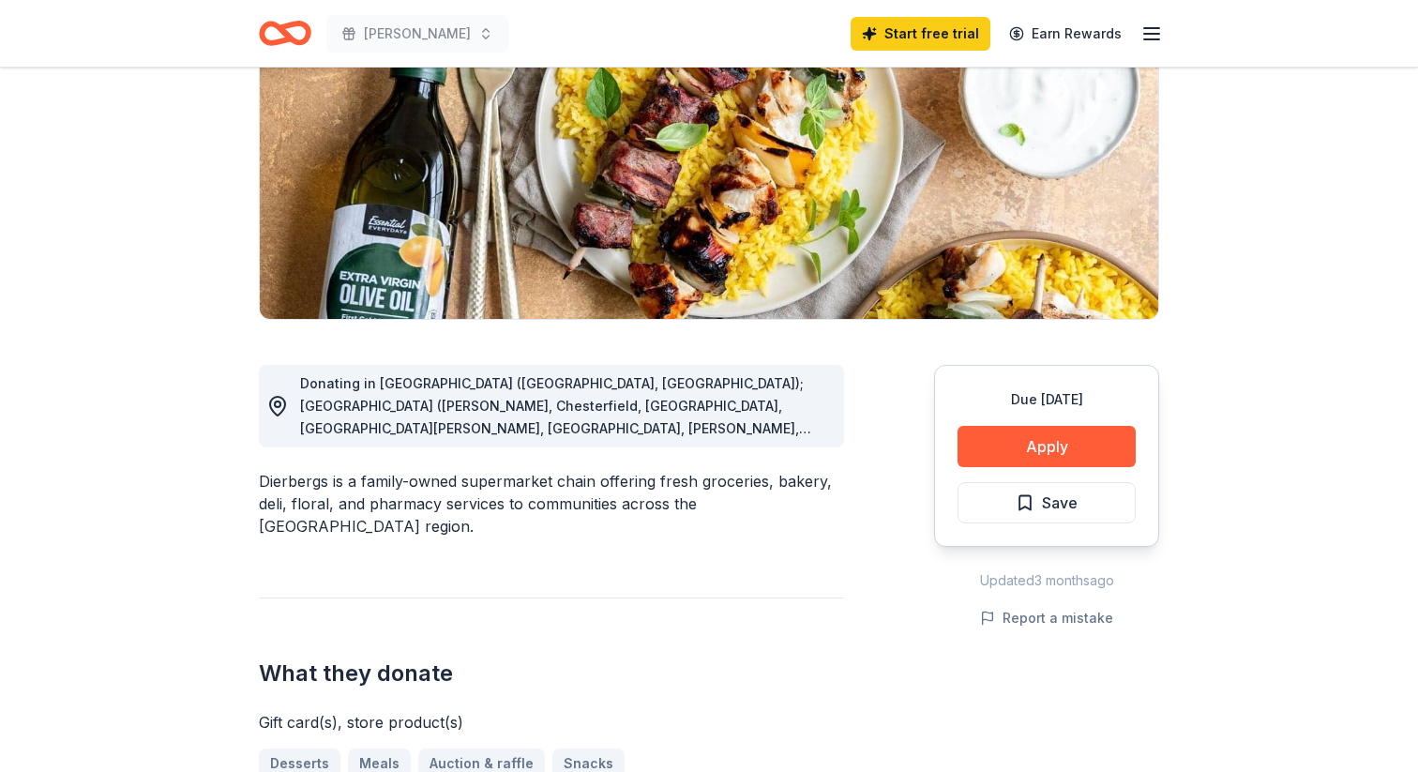
scroll to position [258, 0]
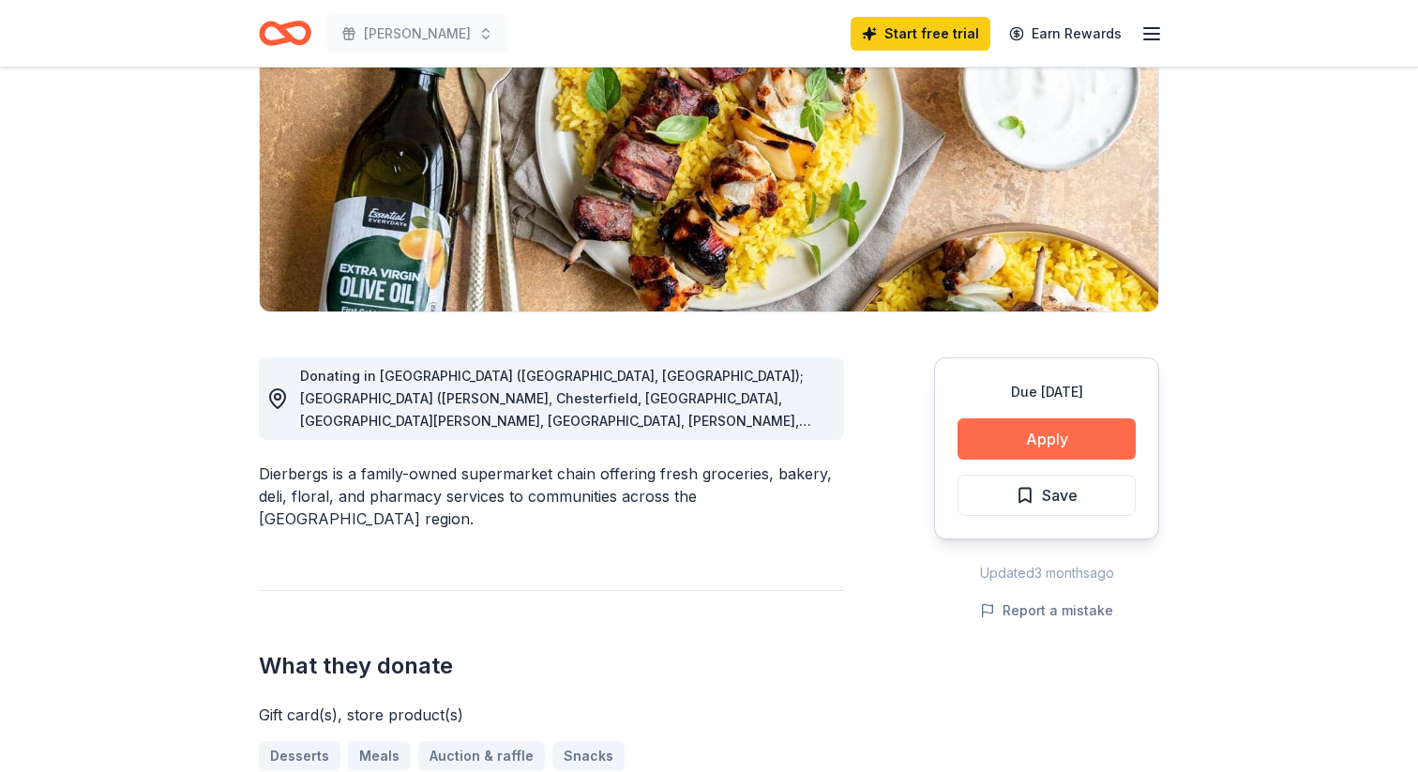
click at [980, 450] on button "Apply" at bounding box center [1046, 438] width 178 height 41
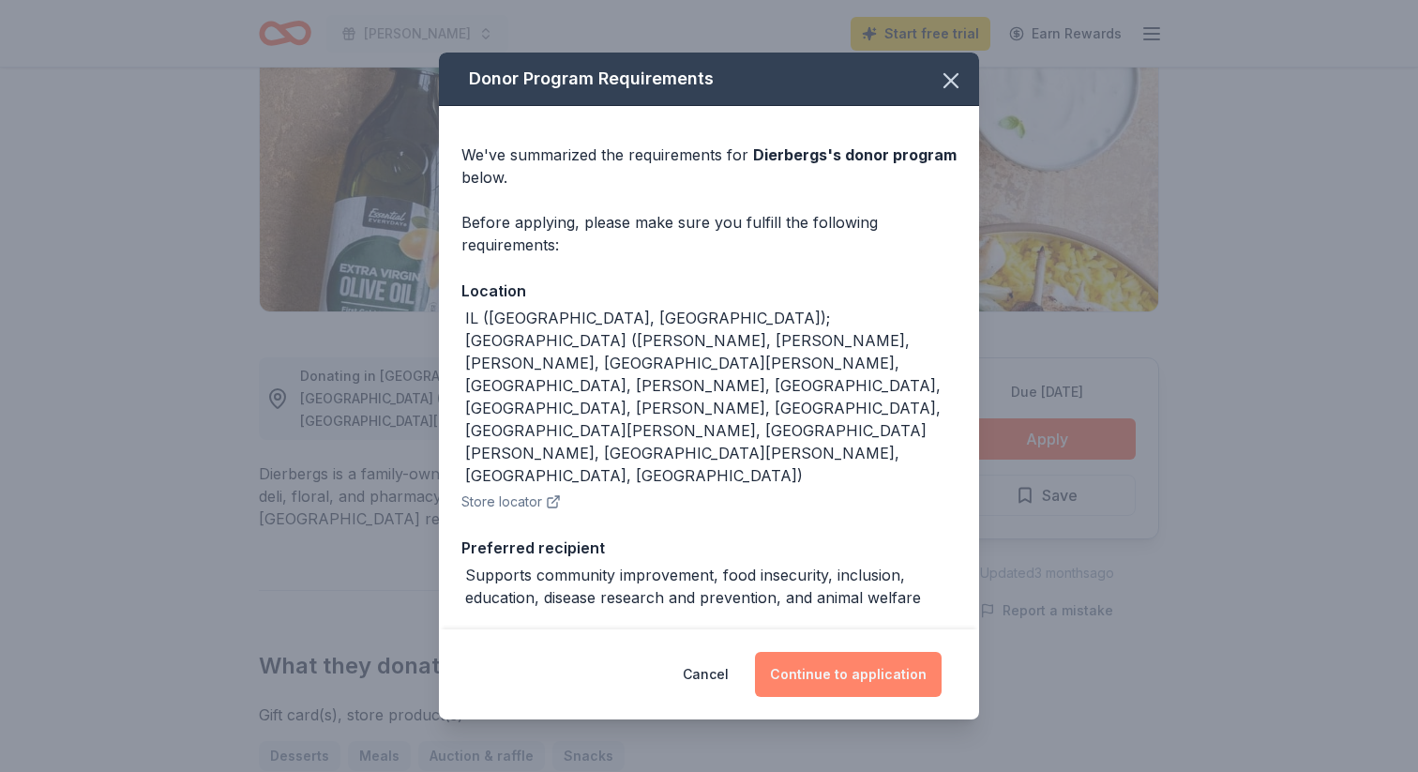
click at [820, 672] on button "Continue to application" at bounding box center [848, 674] width 187 height 45
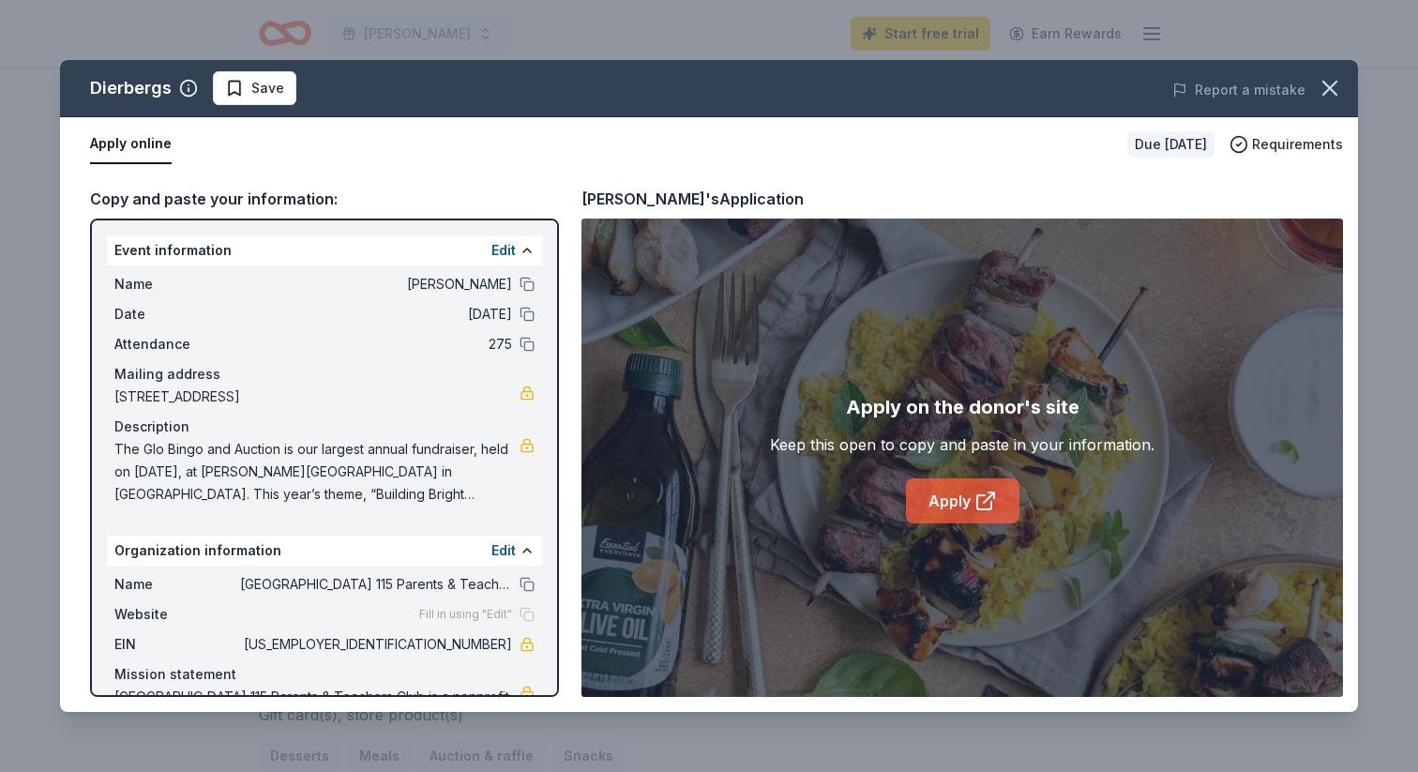
click at [941, 492] on link "Apply" at bounding box center [962, 500] width 113 height 45
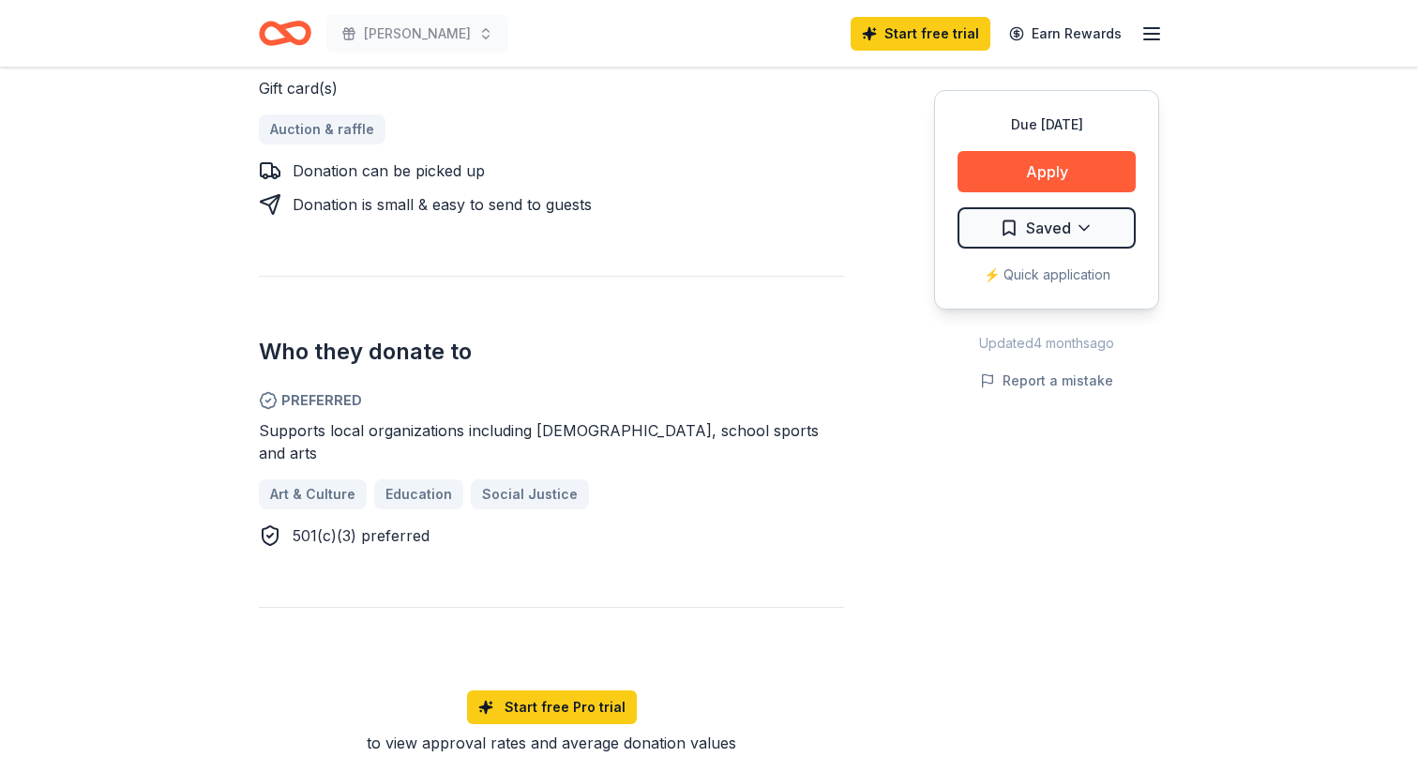
scroll to position [874, 0]
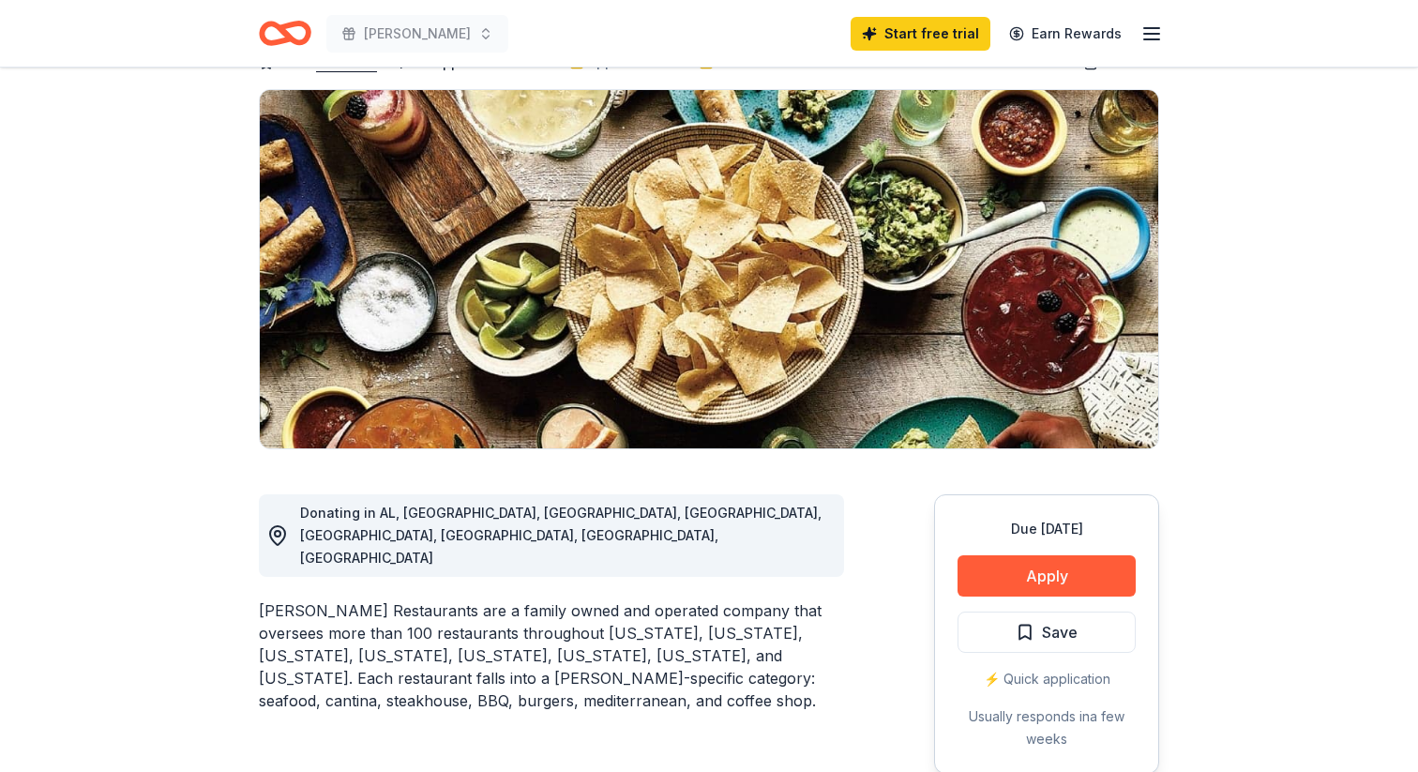
scroll to position [79, 0]
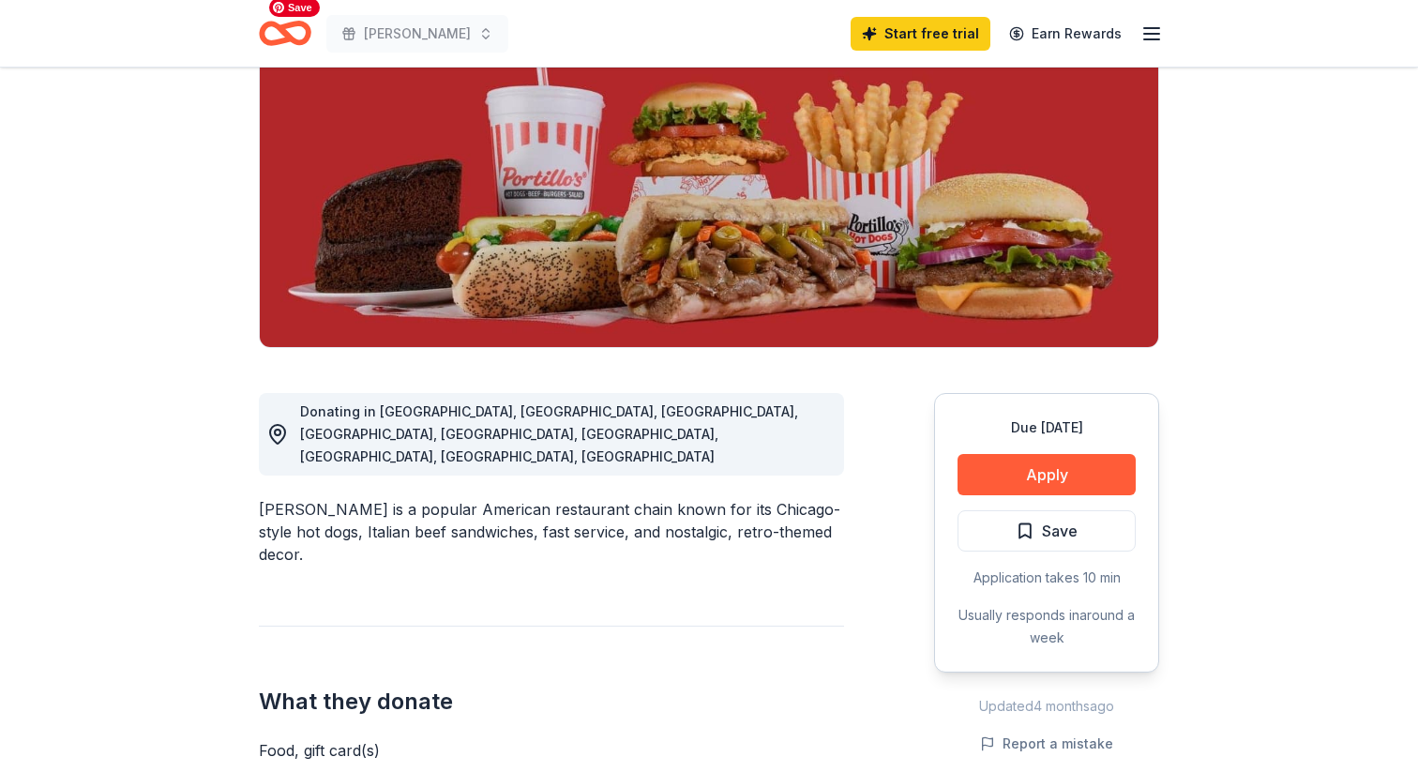
scroll to position [255, 0]
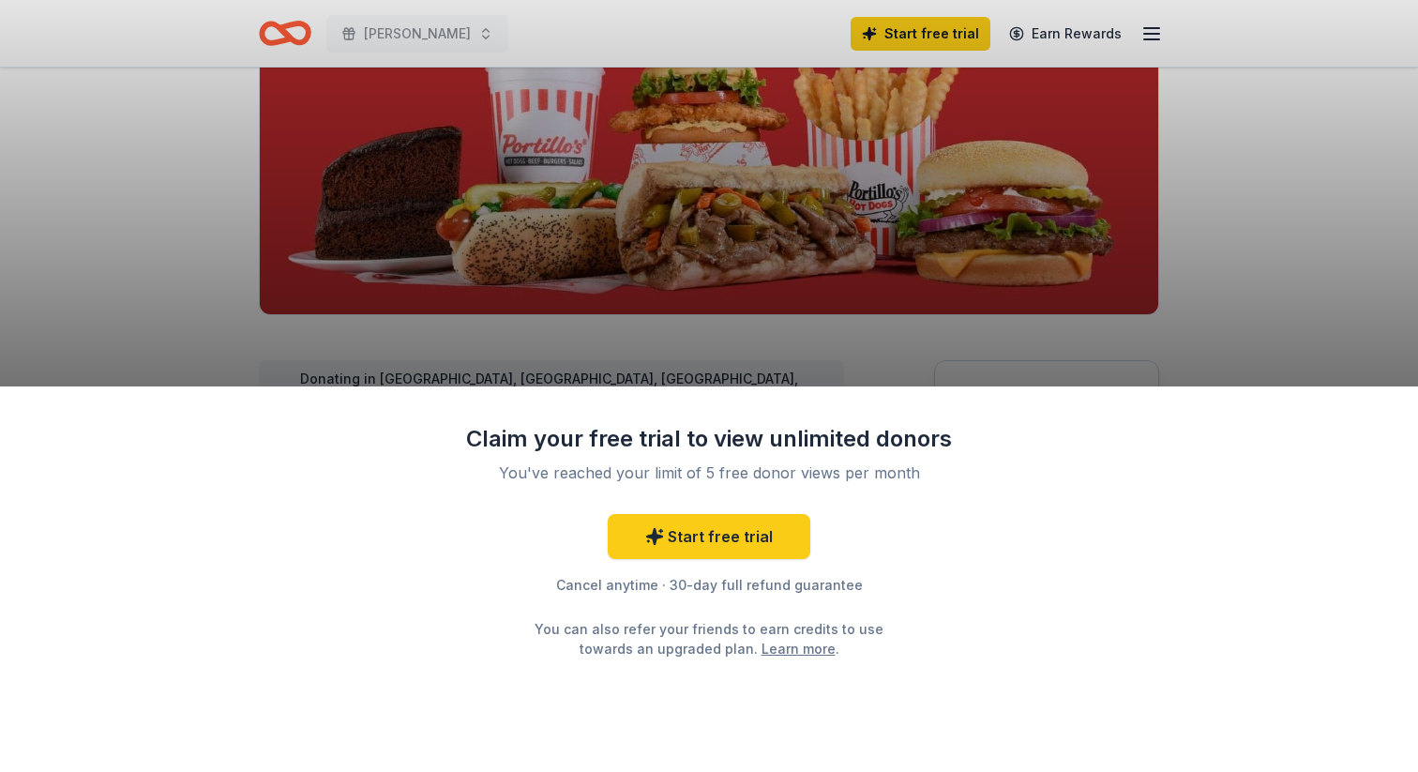
click at [1159, 314] on div "Claim your free trial to view unlimited donors You've reached your limit of 5 f…" at bounding box center [709, 386] width 1418 height 772
